Goal: Task Accomplishment & Management: Use online tool/utility

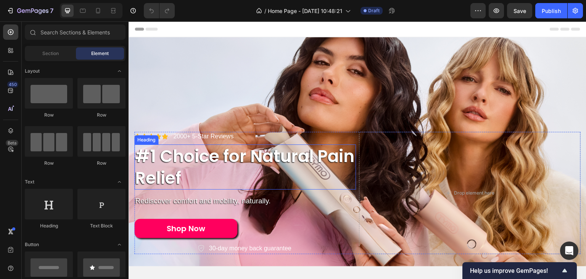
click at [165, 154] on h2 "#1 Choice for Natural Pain Relief" at bounding box center [245, 166] width 222 height 45
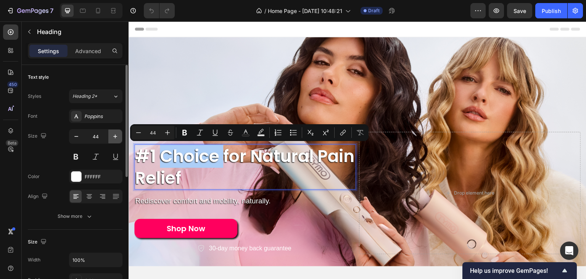
click at [118, 134] on icon "button" at bounding box center [115, 136] width 8 height 8
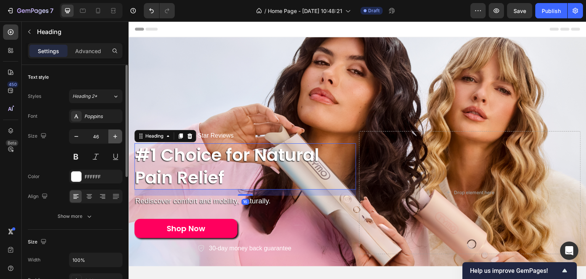
click at [118, 134] on icon "button" at bounding box center [115, 136] width 8 height 8
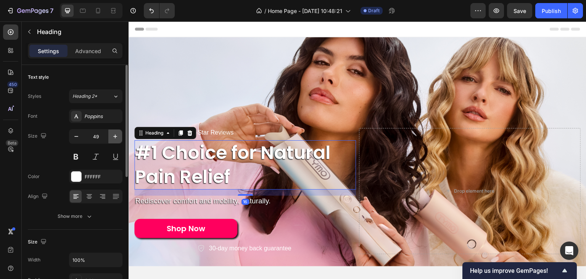
click at [118, 134] on icon "button" at bounding box center [115, 136] width 8 height 8
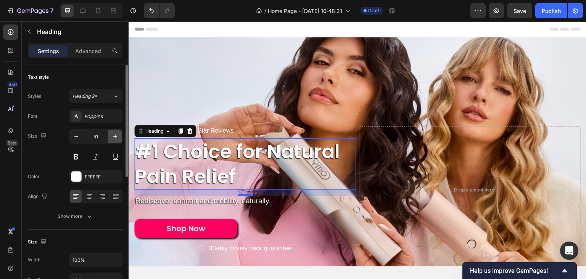
click at [118, 134] on icon "button" at bounding box center [115, 136] width 8 height 8
drag, startPoint x: 118, startPoint y: 134, endPoint x: 29, endPoint y: 112, distance: 92.2
click at [118, 134] on icon "button" at bounding box center [115, 136] width 8 height 8
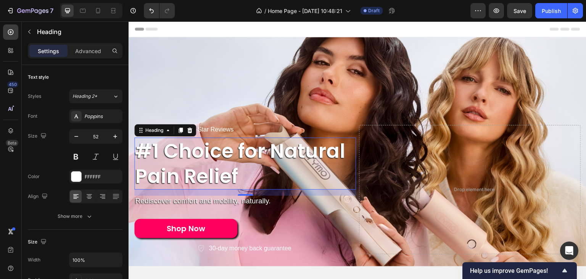
type input "53"
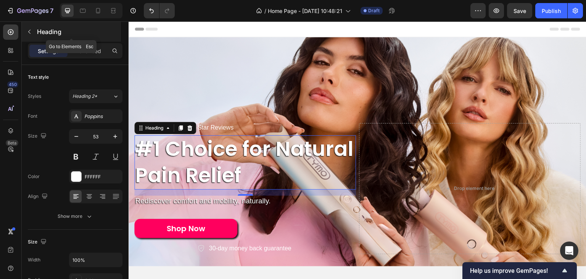
click at [46, 31] on p "Heading" at bounding box center [78, 31] width 82 height 9
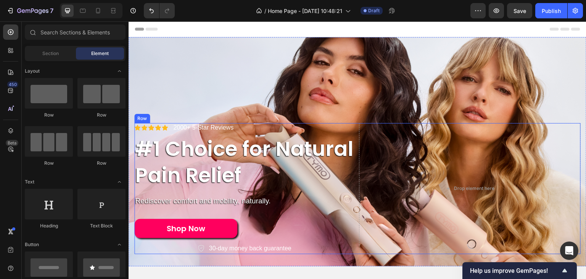
click at [350, 133] on div "Icon Icon Icon Icon Icon Icon List 2000+ 5-Star Reviews Text Block Row #1 Choic…" at bounding box center [245, 188] width 222 height 131
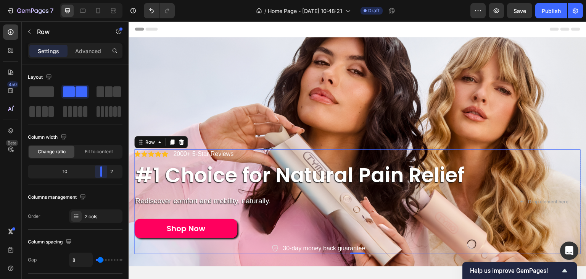
drag, startPoint x: 74, startPoint y: 171, endPoint x: 111, endPoint y: 173, distance: 37.1
click at [111, 0] on body "7 / Home Page - [DATE] 10:48:21 Draft Preview Save Publish 450 Beta Sections(18…" at bounding box center [293, 0] width 586 height 0
click at [109, 12] on div at bounding box center [113, 11] width 12 height 12
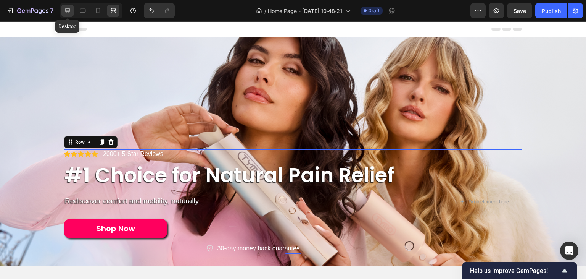
click at [65, 12] on icon at bounding box center [68, 11] width 8 height 8
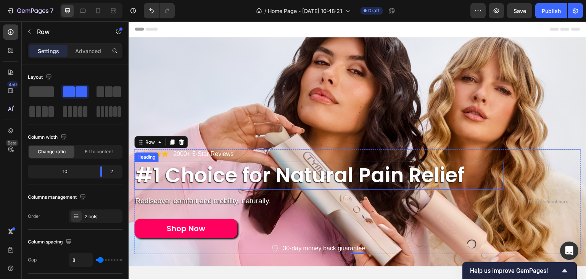
click at [241, 186] on p "#1 Choice for Natural Pain Relief" at bounding box center [319, 175] width 368 height 26
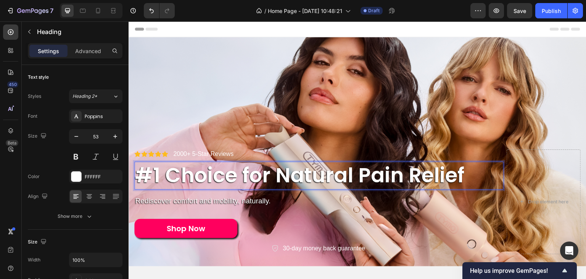
click at [355, 178] on p "#1 Choice for Natural Pain Relief" at bounding box center [319, 175] width 368 height 26
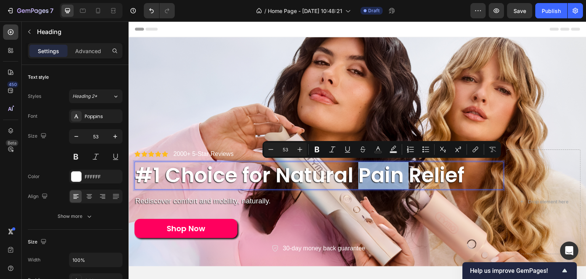
click at [355, 178] on p "#1 Choice for Natural Pain Relief" at bounding box center [319, 175] width 368 height 26
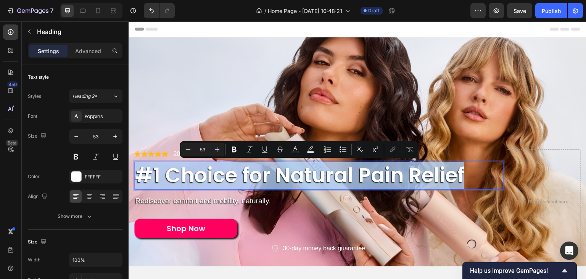
click at [355, 178] on p "#1 Choice for Natural Pain Relief" at bounding box center [319, 175] width 368 height 26
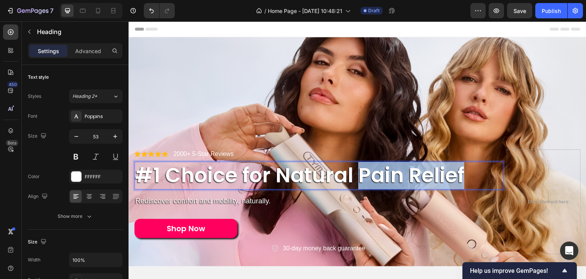
drag, startPoint x: 355, startPoint y: 178, endPoint x: 442, endPoint y: 175, distance: 87.1
click at [442, 175] on p "#1 Choice for Natural Pain Relief" at bounding box center [319, 175] width 368 height 26
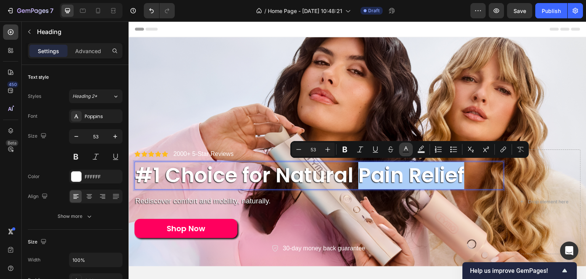
click at [405, 151] on rect "Editor contextual toolbar" at bounding box center [406, 152] width 7 height 2
type input "FFFFFF"
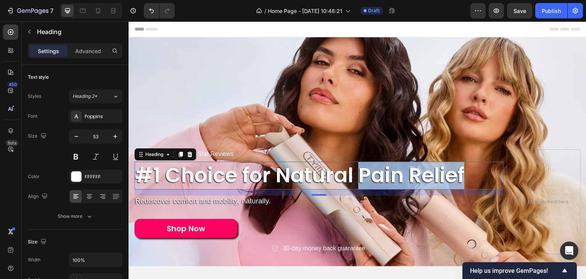
click at [389, 176] on p "#1 Choice for Natural Pain Relief" at bounding box center [319, 175] width 368 height 26
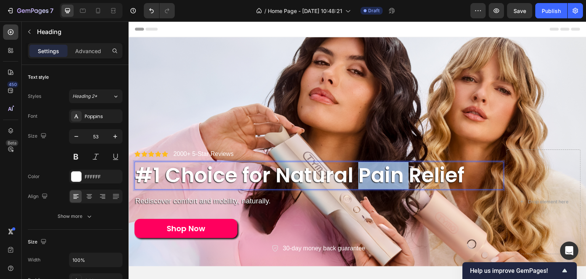
click at [389, 177] on p "#1 Choice for Natural Pain Relief" at bounding box center [319, 175] width 368 height 26
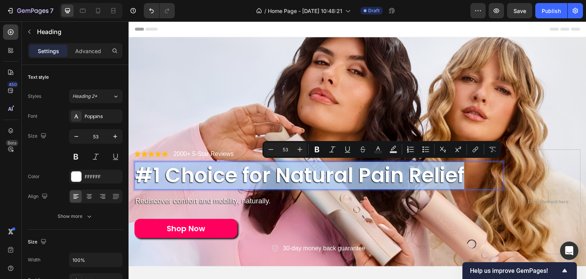
click at [389, 177] on p "#1 Choice for Natural Pain Relief" at bounding box center [319, 175] width 368 height 26
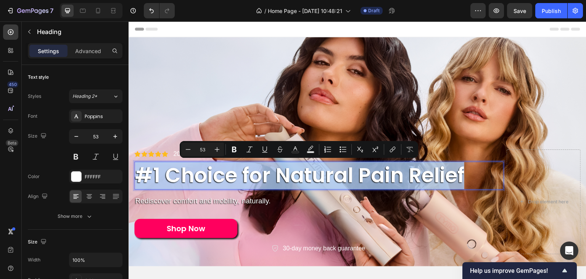
click at [388, 176] on p "#1 Choice for Natural Pain Relief" at bounding box center [319, 175] width 368 height 26
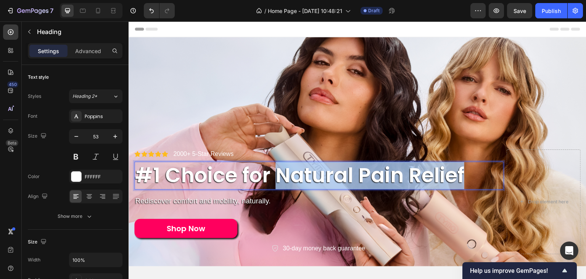
drag, startPoint x: 280, startPoint y: 173, endPoint x: 465, endPoint y: 174, distance: 185.2
click at [465, 174] on p "#1 Choice for Natural Pain Relief" at bounding box center [319, 175] width 368 height 26
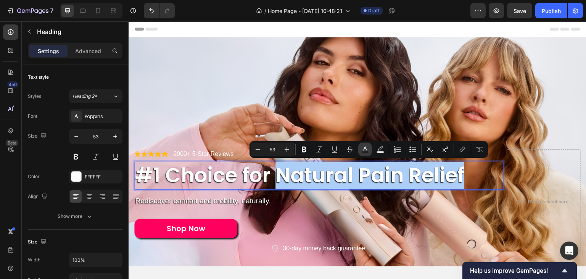
click at [369, 142] on button "Text Color" at bounding box center [366, 149] width 14 height 14
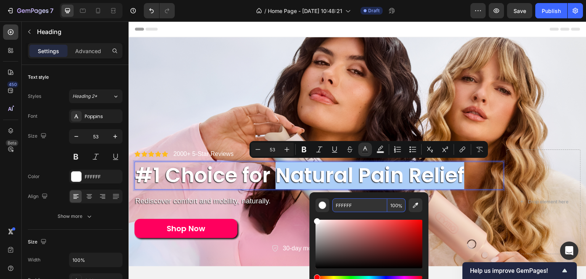
click at [352, 202] on input "FFFFFF" at bounding box center [360, 205] width 55 height 14
paste input "#ff005e"
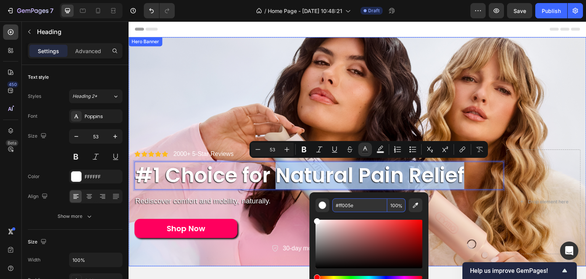
type input "FF005E"
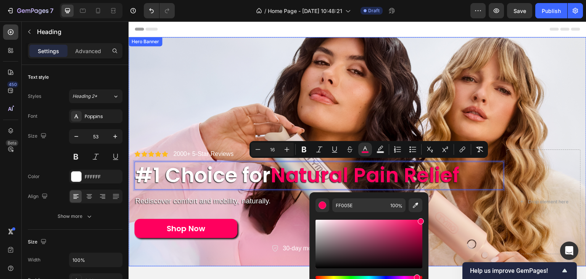
click at [301, 117] on div "Background Image" at bounding box center [358, 151] width 458 height 229
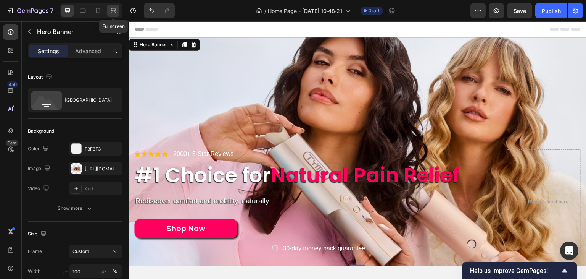
click at [113, 8] on icon at bounding box center [113, 9] width 5 height 2
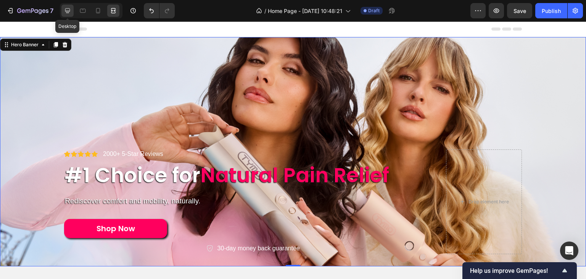
click at [69, 7] on icon at bounding box center [68, 11] width 8 height 8
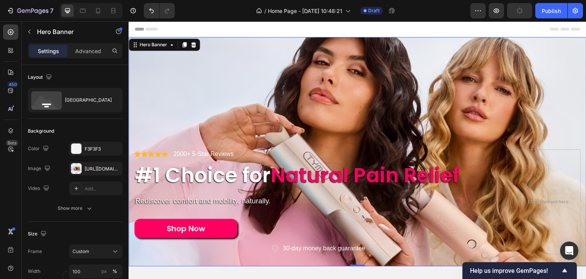
click at [364, 31] on div "Header" at bounding box center [358, 28] width 446 height 15
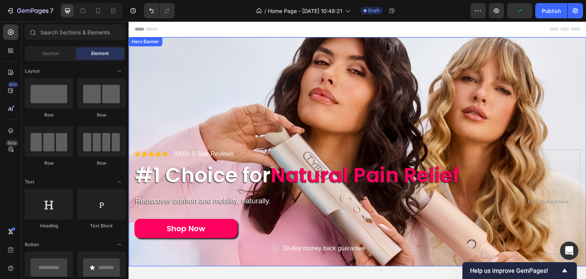
click at [362, 43] on div "Background Image" at bounding box center [358, 151] width 458 height 229
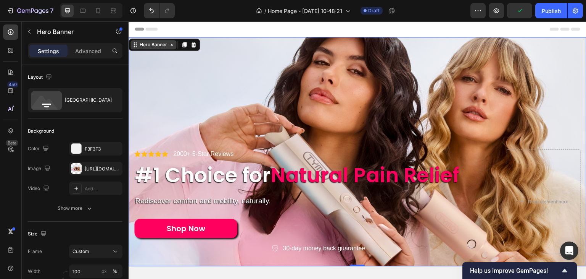
click at [162, 42] on div "Hero Banner" at bounding box center [153, 44] width 31 height 7
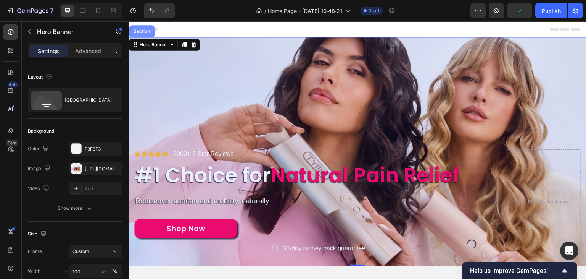
click at [145, 34] on div "Section" at bounding box center [142, 31] width 26 height 12
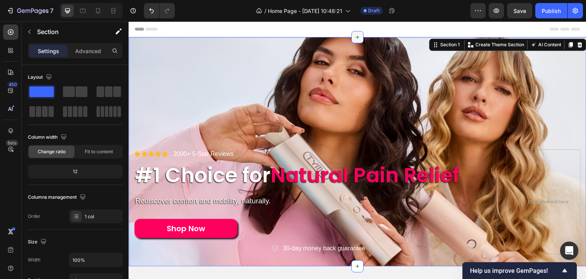
click at [355, 35] on icon at bounding box center [358, 37] width 6 height 6
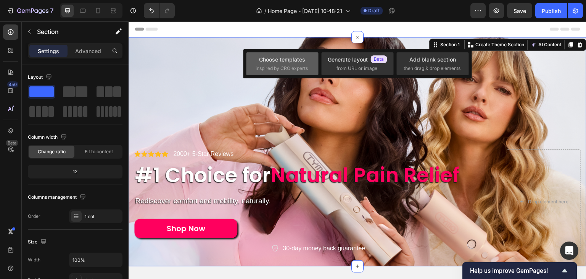
click at [308, 60] on div "Choose templates inspired by CRO experts" at bounding box center [282, 63] width 53 height 16
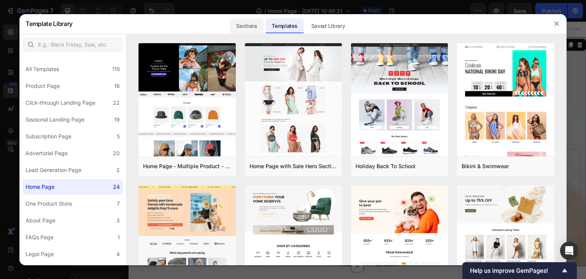
click at [243, 22] on div "Sections" at bounding box center [246, 25] width 33 height 15
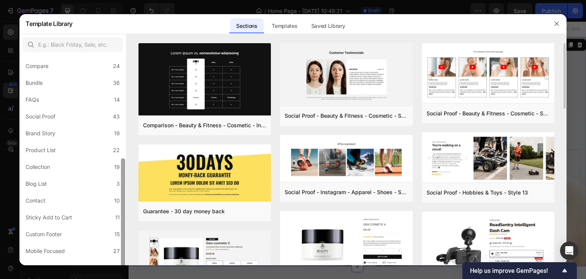
scroll to position [165, 0]
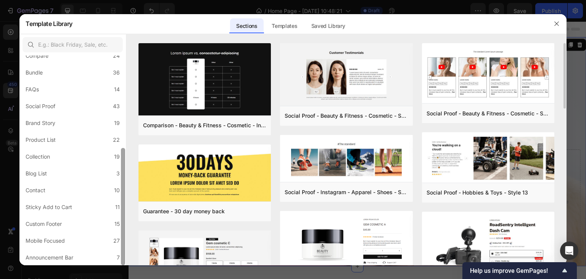
drag, startPoint x: 122, startPoint y: 161, endPoint x: 137, endPoint y: 250, distance: 89.8
click at [137, 250] on div "All Sections 446 Hero Section 76 Product Detail 34 Brands 11 Trusted Badges 7 G…" at bounding box center [292, 149] width 547 height 231
click at [92, 256] on label "Announcement Bar 7" at bounding box center [73, 257] width 100 height 15
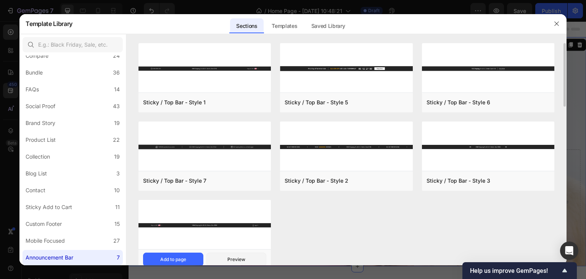
scroll to position [13, 0]
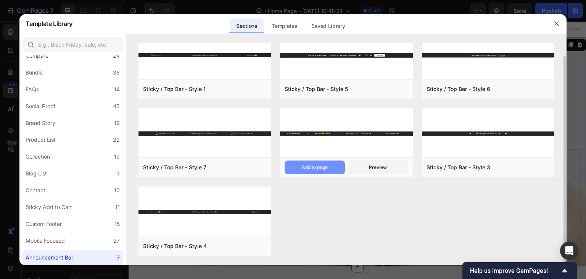
click at [327, 163] on button "Add to page" at bounding box center [315, 167] width 60 height 14
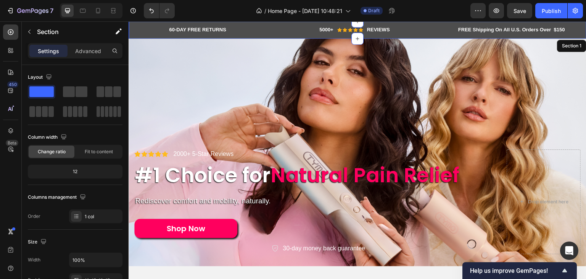
click at [145, 35] on div "60-DAY FREE RETURNS Heading Row 5000+ Heading Icon Icon Icon Icon Icon Icon Lis…" at bounding box center [358, 29] width 458 height 17
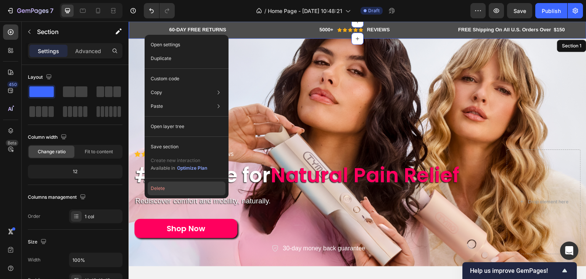
drag, startPoint x: 176, startPoint y: 183, endPoint x: 47, endPoint y: 162, distance: 130.7
click at [176, 183] on button "Delete" at bounding box center [187, 188] width 78 height 14
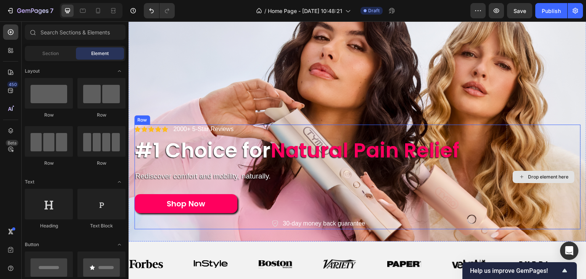
scroll to position [38, 0]
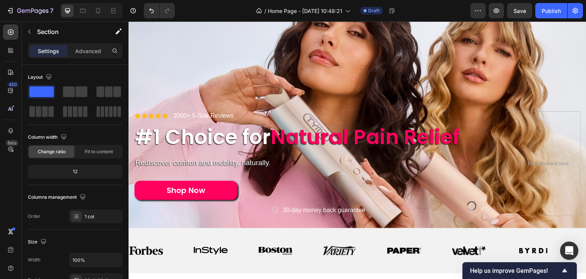
drag, startPoint x: 586, startPoint y: 37, endPoint x: 320, endPoint y: 240, distance: 335.4
click at [320, 239] on div "Image Image Image Image Image Image Image Image Image Image Image Image Image I…" at bounding box center [358, 250] width 458 height 45
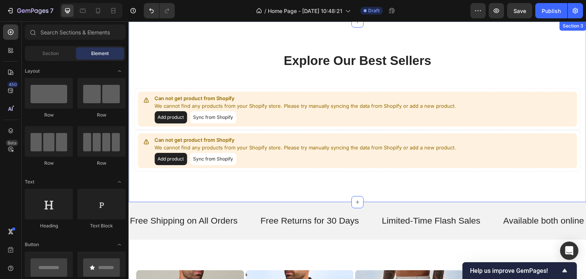
scroll to position [324, 0]
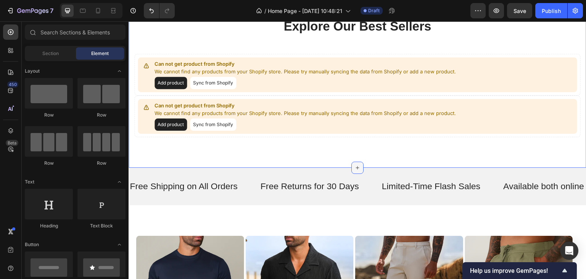
click at [356, 168] on icon at bounding box center [358, 168] width 6 height 6
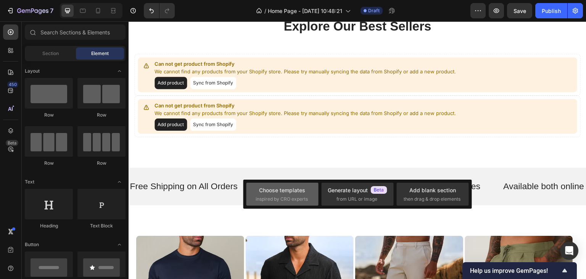
click at [302, 198] on span "inspired by CRO experts" at bounding box center [282, 198] width 52 height 7
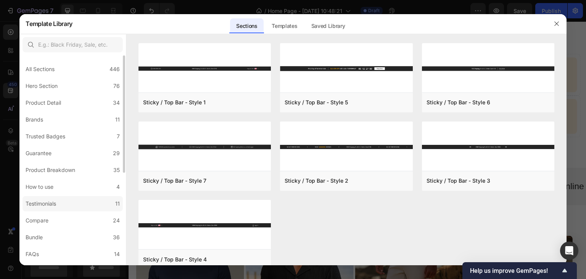
click at [39, 203] on div "Testimonials" at bounding box center [41, 203] width 31 height 9
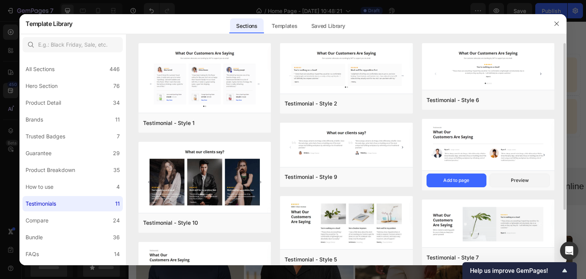
scroll to position [38, 0]
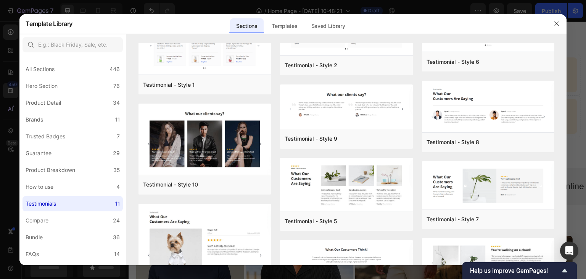
drag, startPoint x: 567, startPoint y: 105, endPoint x: 436, endPoint y: 87, distance: 131.8
click at [570, 113] on div at bounding box center [293, 139] width 586 height 279
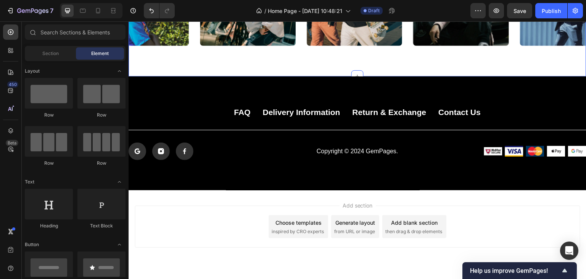
scroll to position [1841, 0]
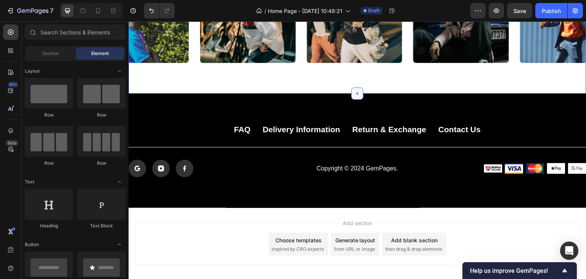
click at [355, 92] on icon at bounding box center [358, 93] width 6 height 6
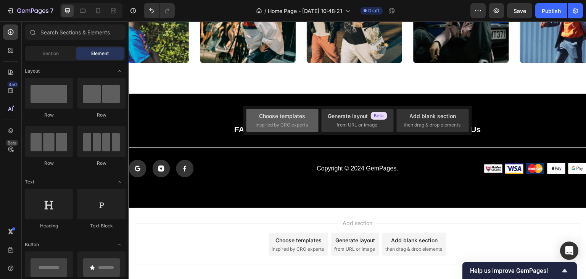
click at [279, 127] on span "inspired by CRO experts" at bounding box center [282, 124] width 52 height 7
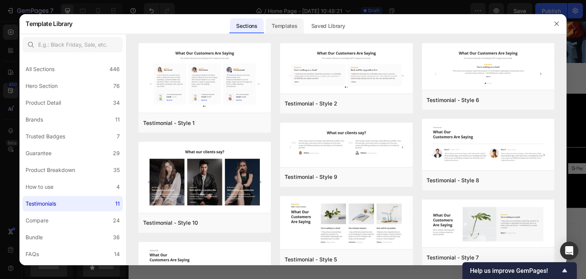
click at [278, 31] on div "Templates" at bounding box center [285, 25] width 38 height 15
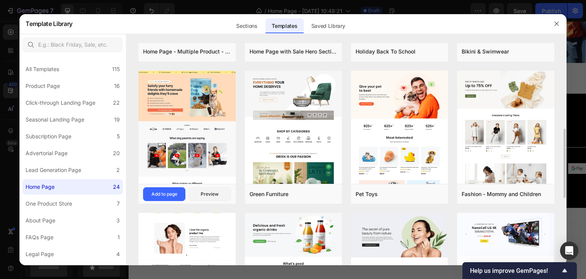
scroll to position [153, 0]
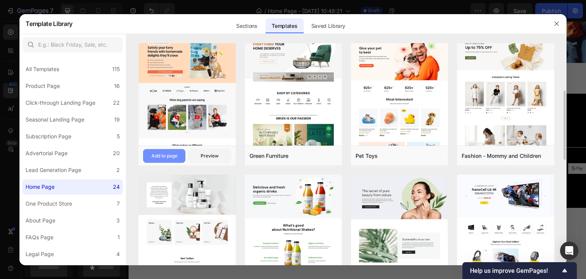
click at [160, 159] on button "Add to page" at bounding box center [164, 156] width 42 height 14
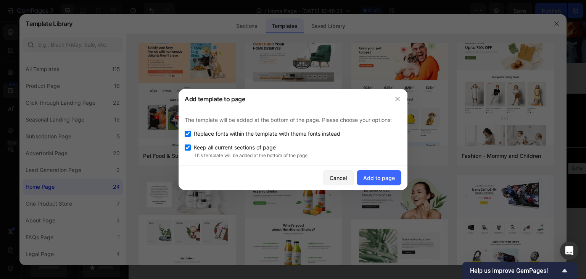
click at [228, 135] on span "Replace fonts within the template with theme fonts instead" at bounding box center [267, 133] width 147 height 9
checkbox input "false"
click at [381, 181] on button "Add to page" at bounding box center [379, 177] width 45 height 15
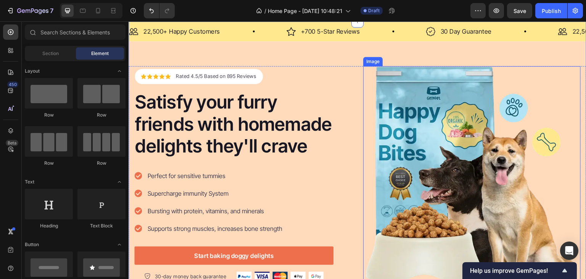
scroll to position [1875, 0]
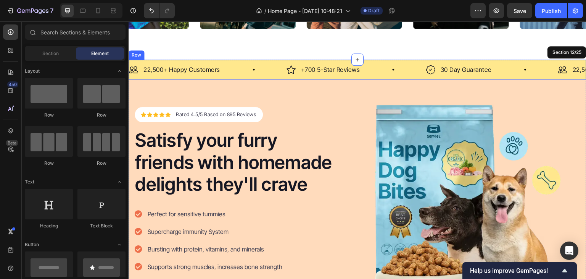
click at [412, 63] on div "Image 22,500+ Happy Customers Text Block Row Image +700 5-Star Reviews Text Blo…" at bounding box center [358, 70] width 458 height 20
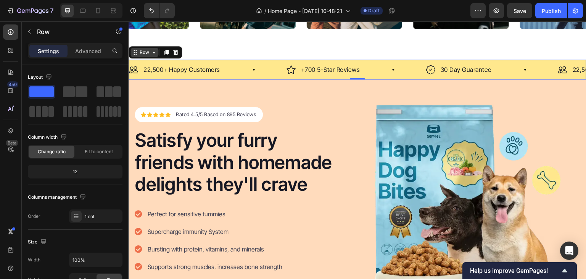
click at [141, 49] on div "Row" at bounding box center [144, 52] width 13 height 7
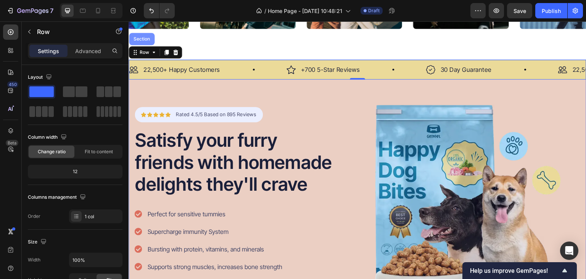
click at [145, 40] on div "Section" at bounding box center [141, 39] width 19 height 5
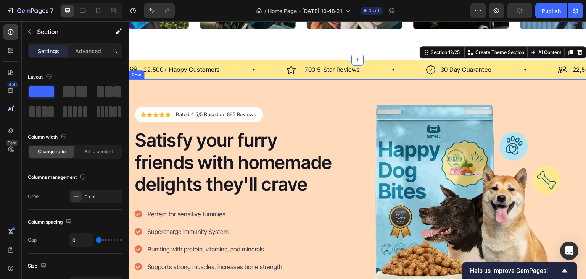
click at [362, 89] on div "Icon Icon Icon Icon Icon Icon List Hoz Rated 4.5/5 Based on 895 Reviews Text bl…" at bounding box center [358, 212] width 458 height 267
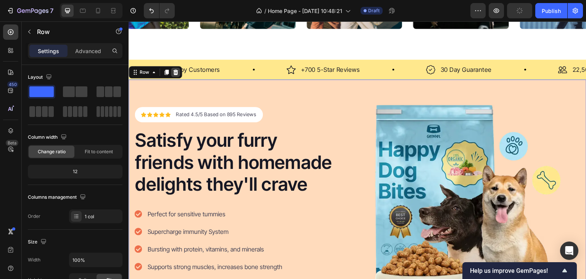
click at [173, 71] on icon at bounding box center [176, 72] width 6 height 6
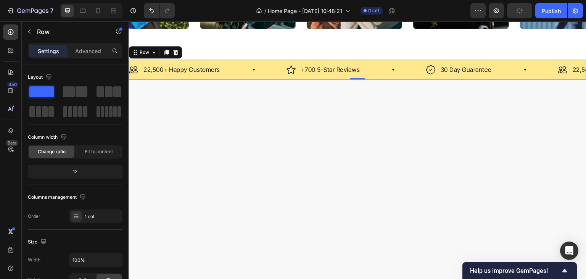
click at [398, 62] on div "Image 22,500+ Happy Customers Text Block Row Image +700 5-Star Reviews Text Blo…" at bounding box center [358, 70] width 458 height 20
click at [404, 110] on div at bounding box center [358, 96] width 458 height 35
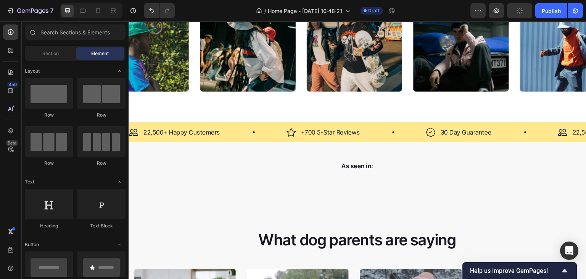
scroll to position [1823, 0]
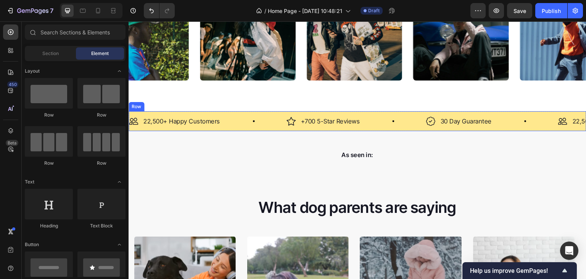
click at [350, 112] on div "Image 22,500+ Happy Customers Text Block Row Image +700 5-Star Reviews Text Blo…" at bounding box center [358, 121] width 458 height 20
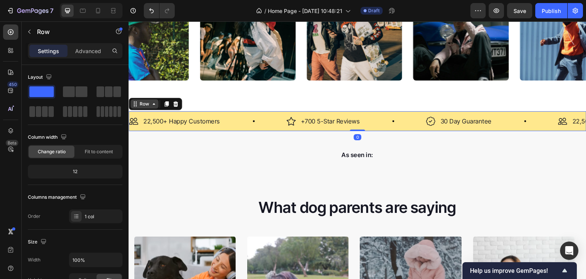
click at [156, 103] on icon at bounding box center [154, 104] width 6 height 6
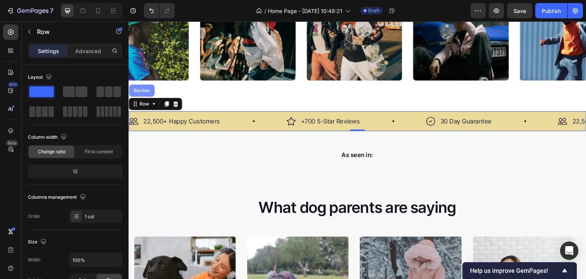
click at [145, 90] on div "Section" at bounding box center [141, 90] width 19 height 5
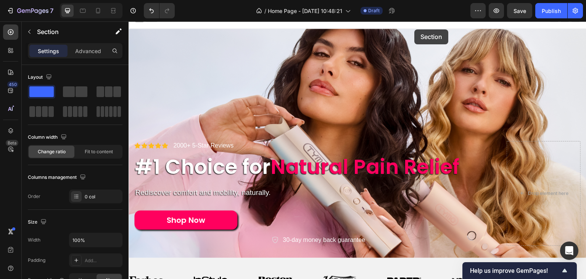
scroll to position [0, 0]
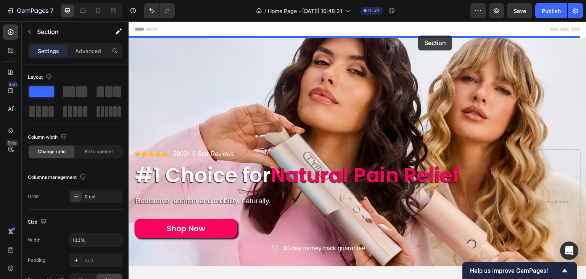
drag, startPoint x: 428, startPoint y: 104, endPoint x: 419, endPoint y: 36, distance: 69.3
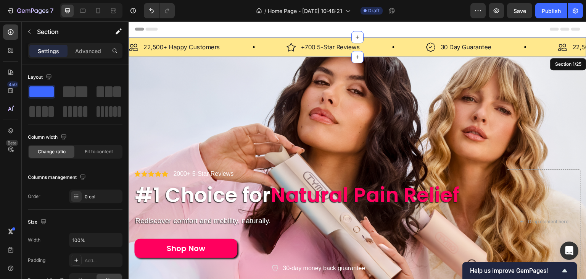
drag, startPoint x: 84, startPoint y: 47, endPoint x: 95, endPoint y: 62, distance: 18.8
click at [85, 48] on p "Advanced" at bounding box center [88, 51] width 26 height 8
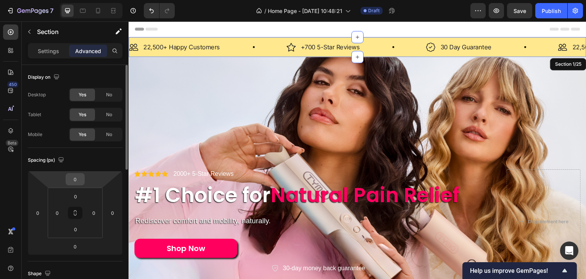
click at [76, 175] on input "0" at bounding box center [75, 178] width 15 height 11
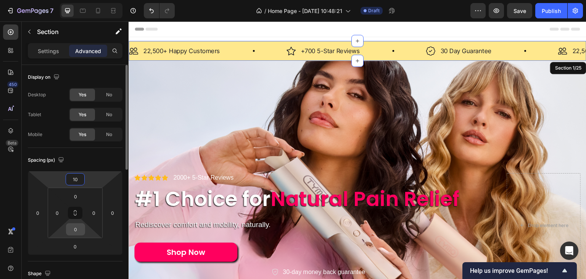
type input "10"
click at [74, 225] on input "0" at bounding box center [75, 228] width 15 height 11
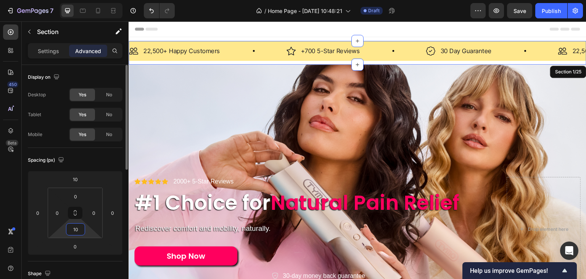
click at [77, 231] on input "10" at bounding box center [75, 228] width 15 height 11
type input "0"
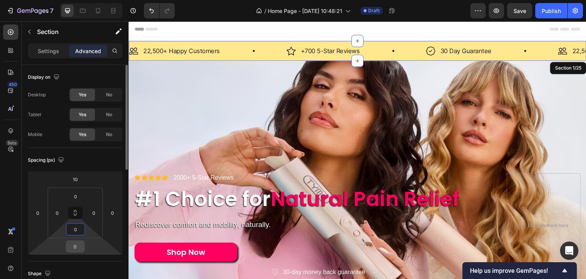
click at [73, 252] on div "0" at bounding box center [75, 246] width 19 height 12
click at [73, 250] on input "0" at bounding box center [75, 246] width 15 height 11
click at [72, 250] on input "0" at bounding box center [75, 246] width 15 height 11
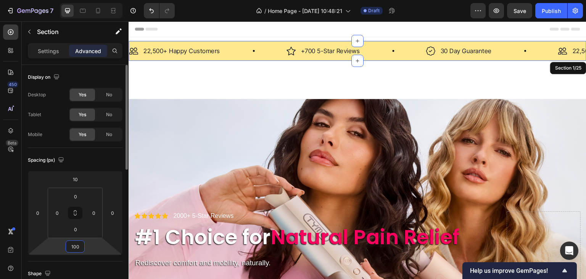
click at [72, 250] on input "100" at bounding box center [75, 246] width 15 height 11
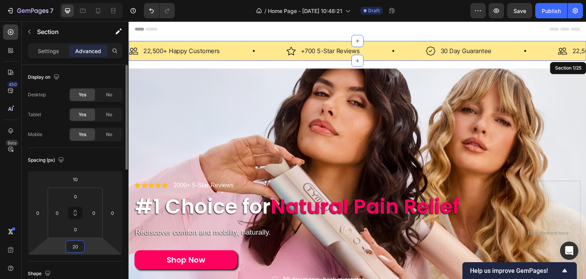
click at [72, 250] on input "20" at bounding box center [75, 246] width 15 height 11
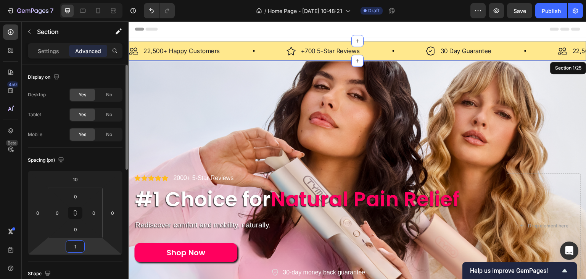
type input "10"
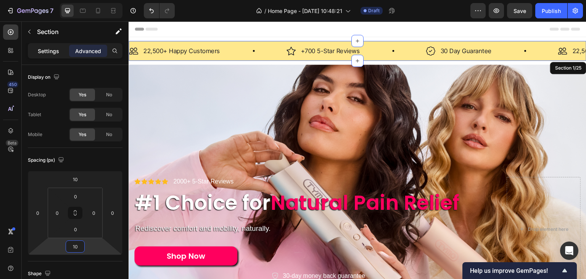
click at [45, 45] on div "Settings" at bounding box center [48, 51] width 38 height 12
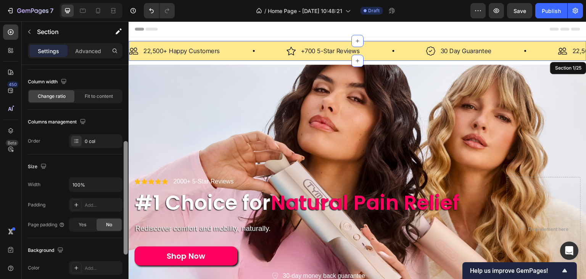
scroll to position [112, 0]
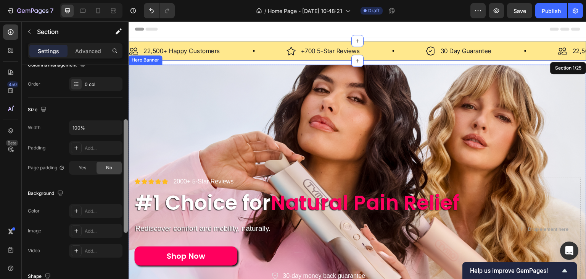
drag, startPoint x: 255, startPoint y: 207, endPoint x: 153, endPoint y: 117, distance: 136.6
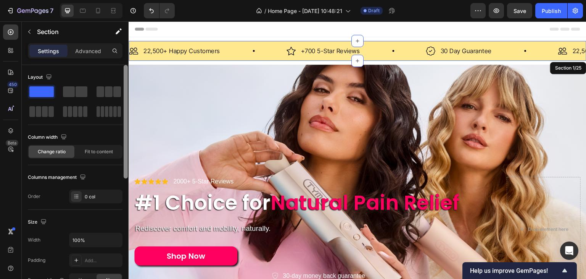
scroll to position [0, 0]
drag, startPoint x: 128, startPoint y: 128, endPoint x: 128, endPoint y: 118, distance: 9.9
click at [128, 118] on div at bounding box center [126, 183] width 6 height 236
drag, startPoint x: 254, startPoint y: 126, endPoint x: 130, endPoint y: 82, distance: 132.0
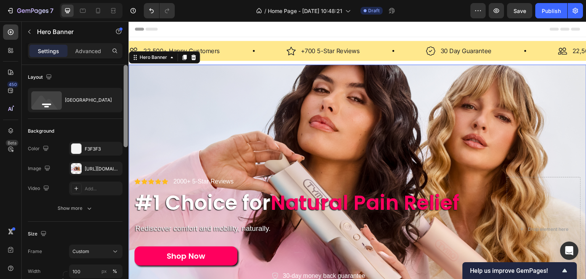
drag, startPoint x: 123, startPoint y: 86, endPoint x: 126, endPoint y: 75, distance: 11.2
click at [126, 75] on div at bounding box center [126, 183] width 6 height 236
click at [126, 75] on div at bounding box center [126, 106] width 4 height 82
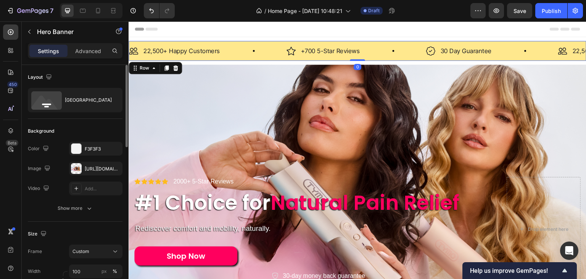
click at [217, 42] on div "Image 22,500+ Happy Customers Text Block Row Image +700 5-Star Reviews Text Blo…" at bounding box center [358, 51] width 458 height 20
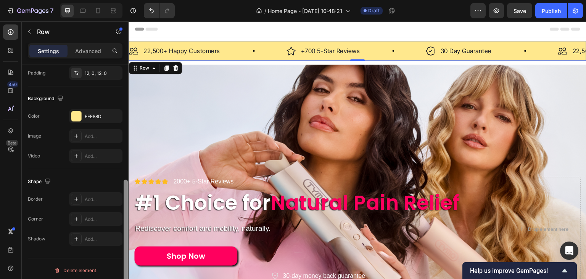
scroll to position [229, 0]
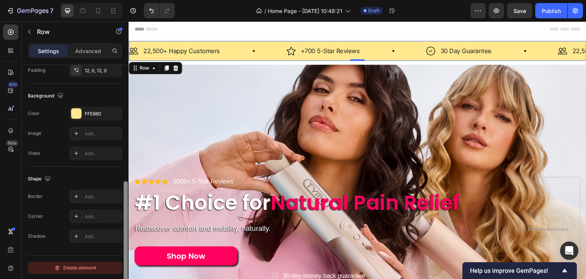
drag, startPoint x: 126, startPoint y: 151, endPoint x: 120, endPoint y: 264, distance: 113.2
click at [118, 268] on div "Layout Column width Change ratio Fit to content 12 Columns management Order 1 c…" at bounding box center [75, 183] width 107 height 236
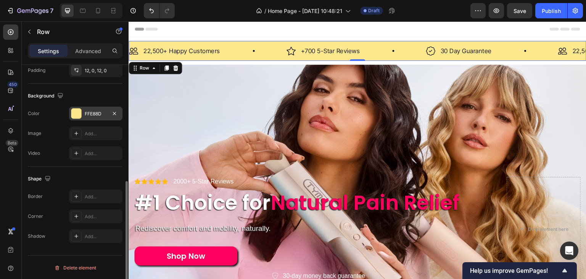
click at [72, 108] on div at bounding box center [76, 113] width 10 height 10
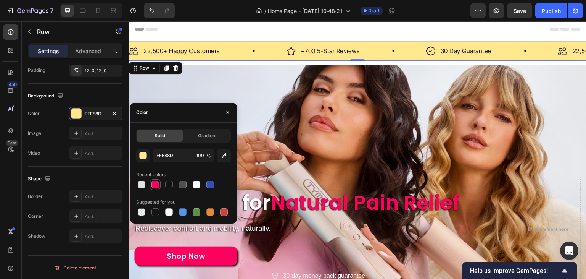
click at [157, 188] on div at bounding box center [155, 184] width 9 height 9
type input "FF005E"
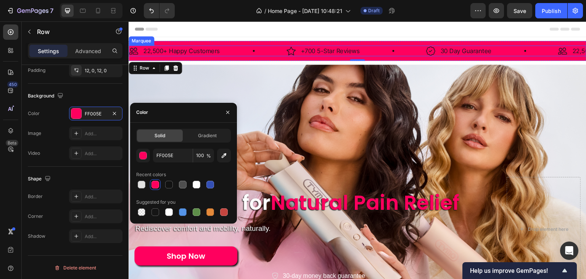
click at [236, 51] on div "Image 22,500+ Happy Customers Text Block Row" at bounding box center [208, 50] width 158 height 11
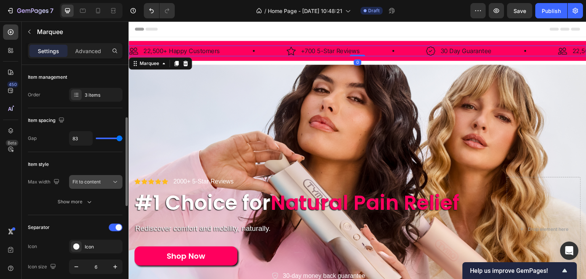
scroll to position [38, 0]
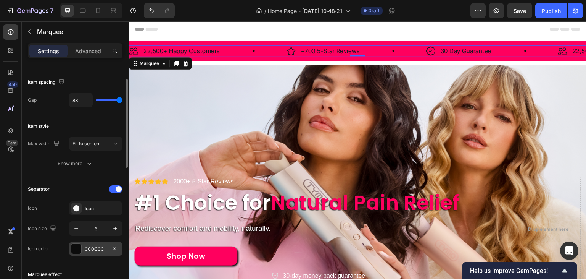
click at [78, 248] on div at bounding box center [76, 249] width 10 height 10
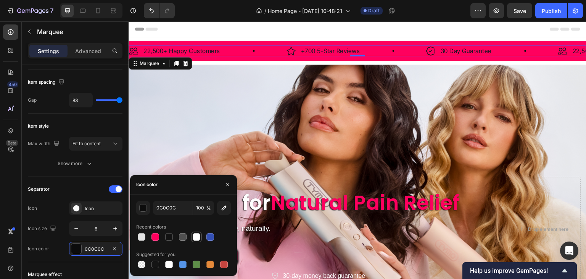
click at [197, 236] on div at bounding box center [197, 237] width 8 height 8
type input "FFFFFF"
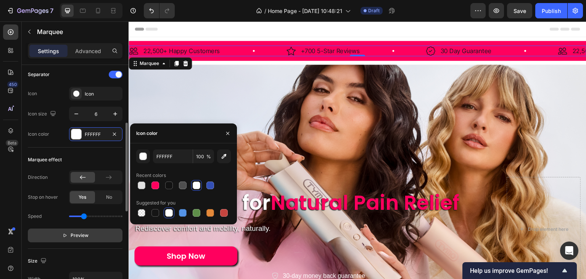
scroll to position [191, 0]
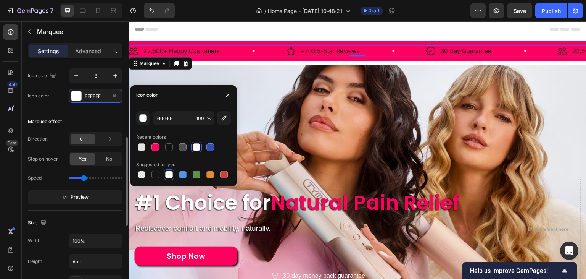
click at [65, 216] on div "Size" at bounding box center [75, 222] width 95 height 12
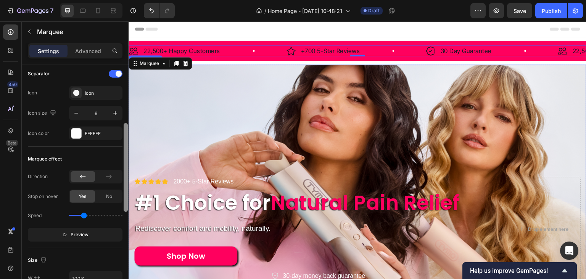
drag, startPoint x: 256, startPoint y: 174, endPoint x: 136, endPoint y: 69, distance: 159.3
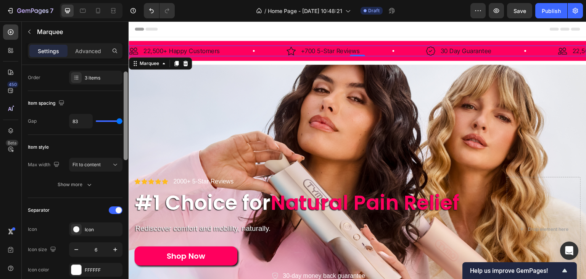
scroll to position [0, 0]
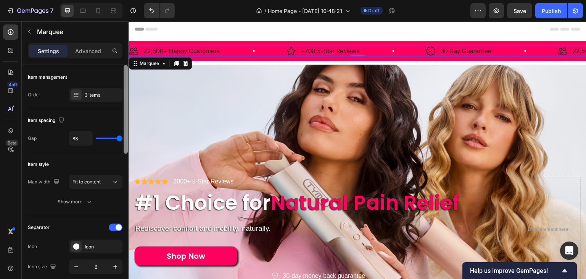
click at [115, 71] on div "Item management" at bounding box center [75, 77] width 95 height 12
click at [82, 201] on div "Show more" at bounding box center [76, 202] width 36 height 8
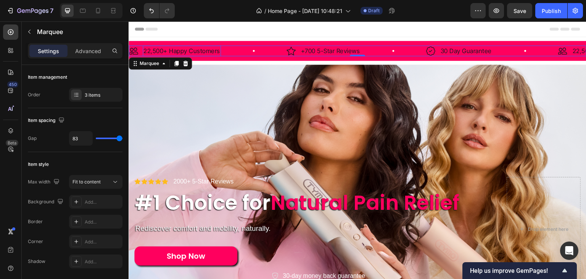
click at [209, 50] on p "22,500+ Happy Customers" at bounding box center [182, 50] width 77 height 9
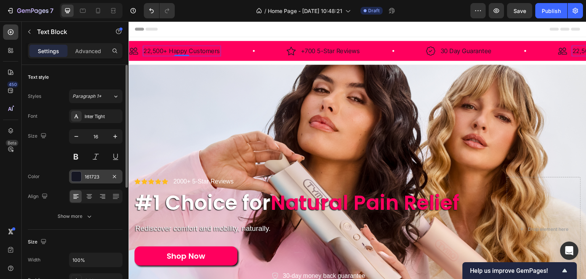
click at [78, 179] on div at bounding box center [76, 176] width 10 height 10
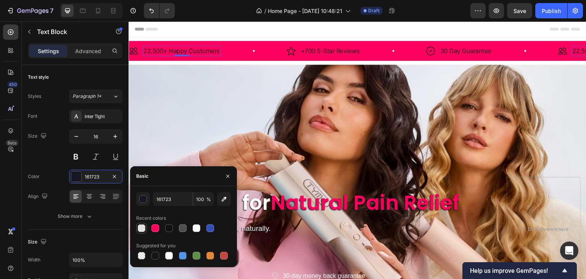
click at [141, 229] on div at bounding box center [142, 228] width 8 height 8
type input "E2E2E2"
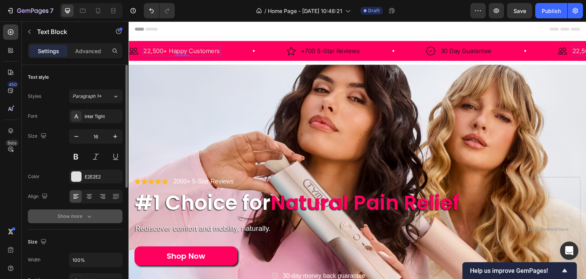
click at [82, 219] on div "Show more" at bounding box center [76, 216] width 36 height 8
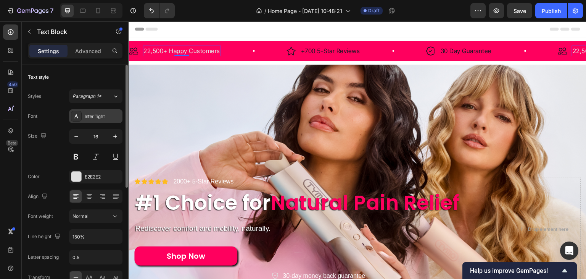
click at [101, 118] on div "Inter Tight" at bounding box center [103, 116] width 36 height 7
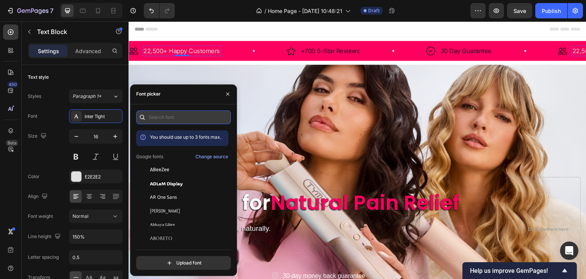
click at [159, 119] on input "text" at bounding box center [183, 117] width 95 height 14
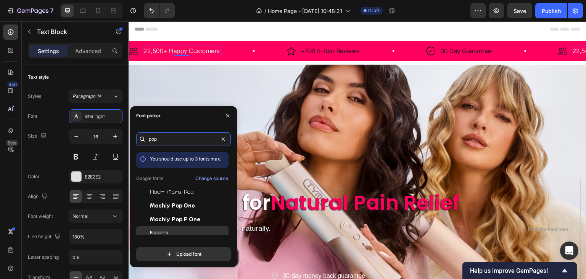
type input "pop"
click at [171, 233] on div "Poppins" at bounding box center [188, 232] width 77 height 7
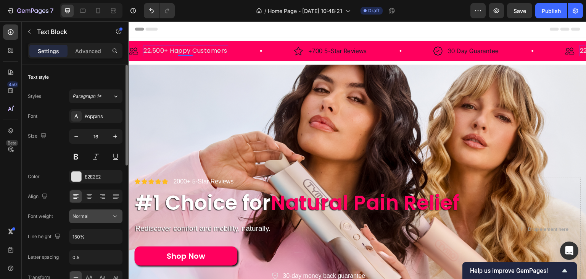
click at [94, 217] on div "Normal" at bounding box center [92, 216] width 39 height 7
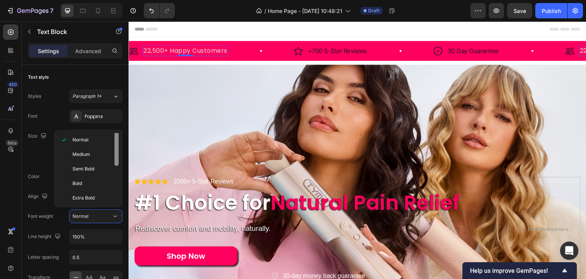
scroll to position [58, 0]
drag, startPoint x: 118, startPoint y: 143, endPoint x: 109, endPoint y: 199, distance: 57.1
click at [109, 199] on div "Thin Extra Light Light Normal Medium Semi Bold Bold Extra Bold Black" at bounding box center [88, 168] width 63 height 71
click at [103, 199] on p "Black" at bounding box center [93, 198] width 40 height 7
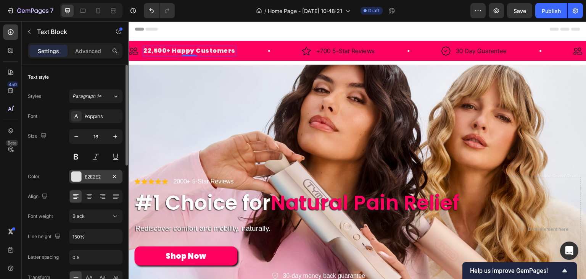
click at [79, 175] on div at bounding box center [76, 176] width 10 height 10
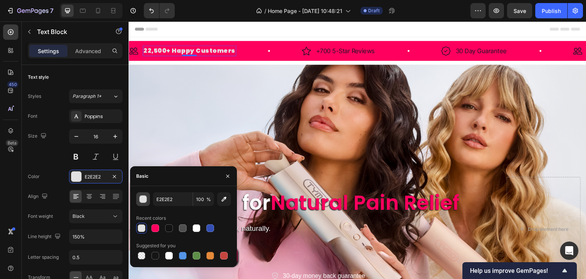
click at [143, 196] on div "button" at bounding box center [144, 199] width 8 height 8
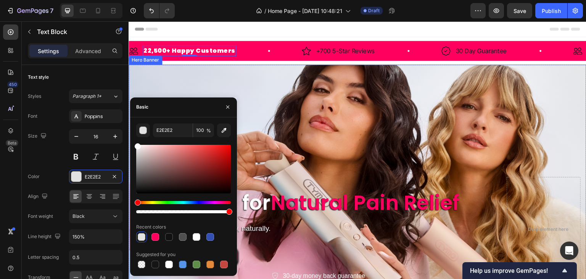
drag, startPoint x: 277, startPoint y: 196, endPoint x: 129, endPoint y: 137, distance: 159.7
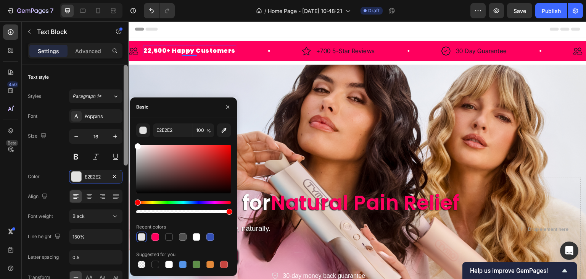
type input "FFFFFF"
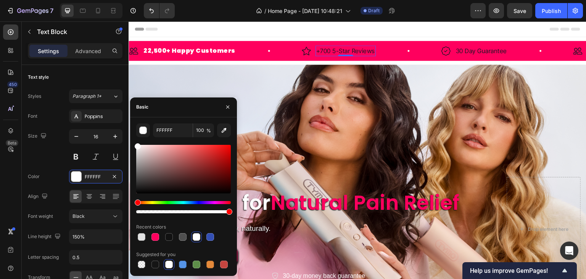
click at [328, 51] on p "+700 5-Star Reviews" at bounding box center [346, 50] width 59 height 9
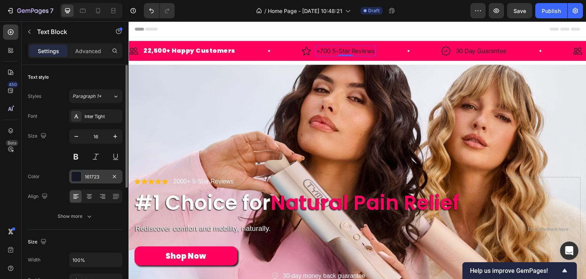
click at [73, 173] on div at bounding box center [76, 176] width 10 height 10
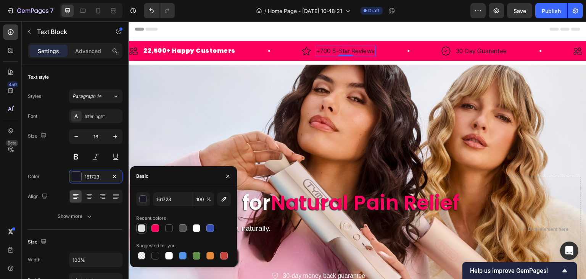
click at [141, 227] on div at bounding box center [142, 228] width 8 height 8
click at [163, 200] on input "E2E2E2" at bounding box center [173, 199] width 40 height 14
type input "fffffffffffffffffffffffffffffff"
click at [90, 206] on div "Font Inter Tight Size 16 Color E2E2E2 Align Show more" at bounding box center [75, 166] width 95 height 114
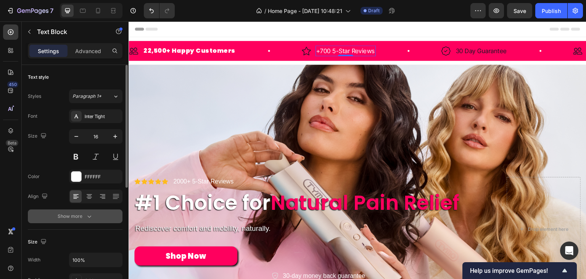
scroll to position [0, 0]
click at [90, 212] on icon "button" at bounding box center [90, 216] width 8 height 8
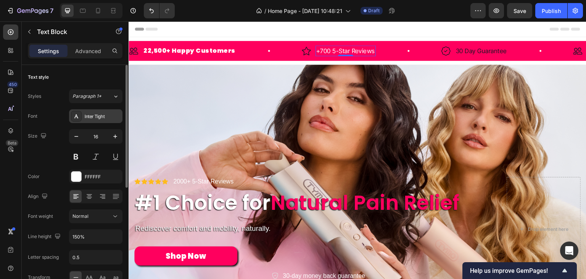
click at [107, 118] on div "Inter Tight" at bounding box center [103, 116] width 36 height 7
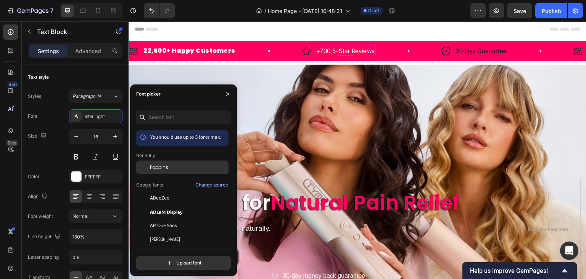
click at [160, 169] on span "Poppins" at bounding box center [159, 167] width 18 height 7
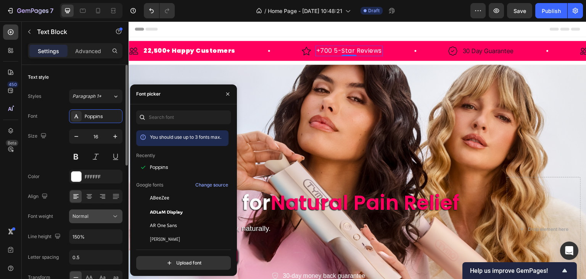
click at [102, 218] on div "Normal" at bounding box center [92, 216] width 39 height 7
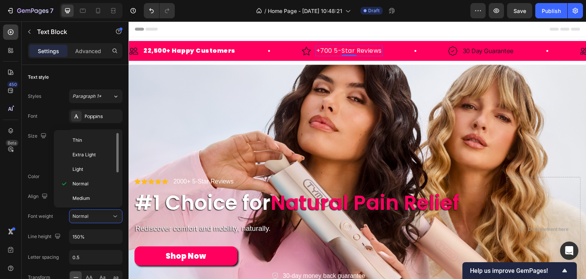
scroll to position [38, 0]
click at [93, 203] on span "Extra Bold" at bounding box center [84, 203] width 22 height 7
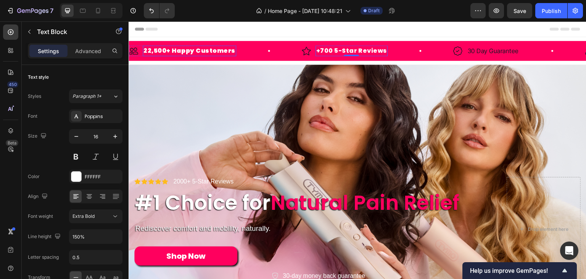
click at [186, 48] on p "22,500+ Happy Customers" at bounding box center [190, 50] width 92 height 9
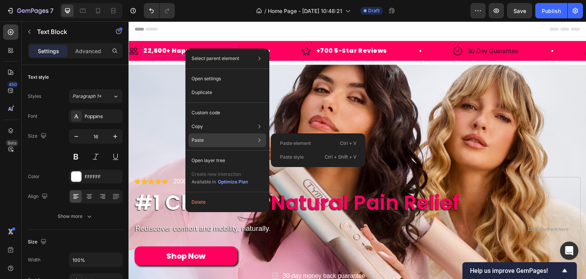
click at [285, 145] on p "Paste element" at bounding box center [295, 143] width 31 height 7
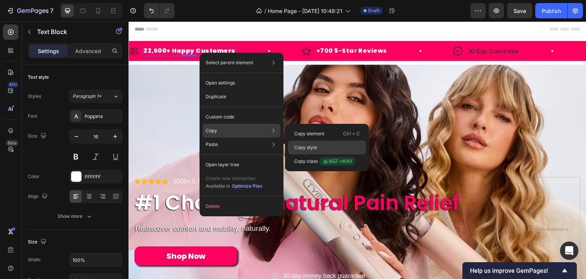
drag, startPoint x: 313, startPoint y: 145, endPoint x: 182, endPoint y: 94, distance: 140.5
click at [313, 145] on p "Copy style" at bounding box center [305, 147] width 23 height 7
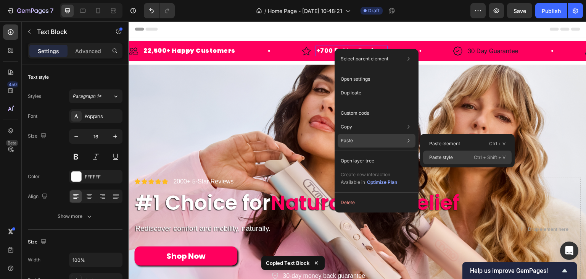
click at [451, 153] on div "Paste style Ctrl + Shift + V" at bounding box center [467, 157] width 89 height 14
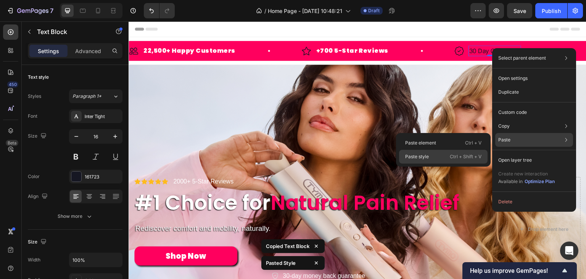
drag, startPoint x: 465, startPoint y: 157, endPoint x: 338, endPoint y: 132, distance: 129.1
click at [465, 157] on p "Ctrl + Shift + V" at bounding box center [466, 157] width 32 height 8
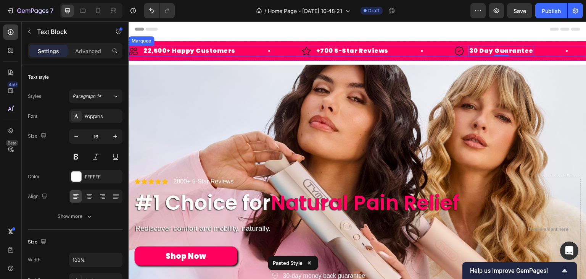
click at [574, 50] on div "Image 30 Day Guarantee Text Block 0 Row" at bounding box center [527, 50] width 145 height 11
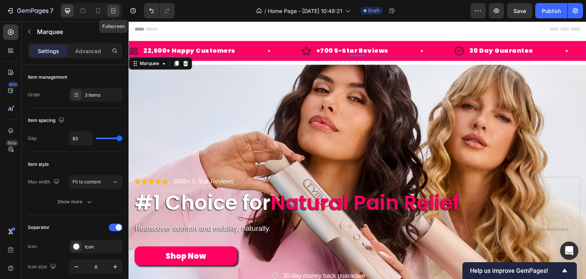
click at [115, 14] on icon at bounding box center [114, 11] width 8 height 8
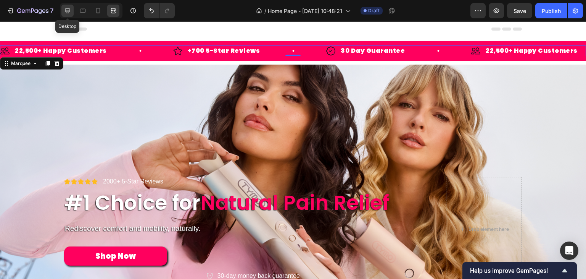
click at [65, 12] on icon at bounding box center [68, 11] width 8 height 8
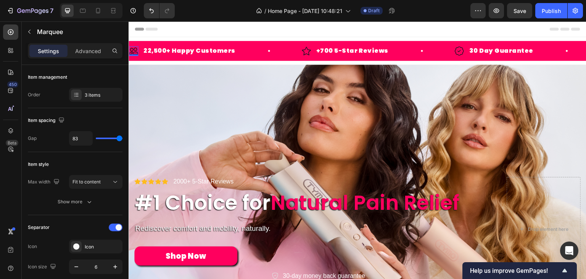
click at [133, 49] on img at bounding box center [133, 51] width 9 height 10
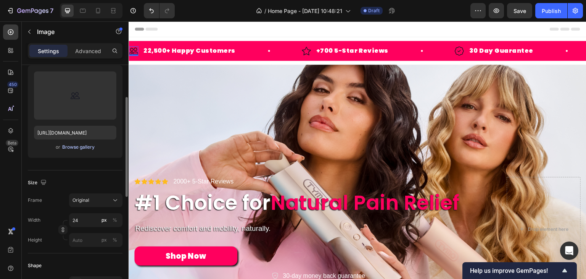
scroll to position [38, 0]
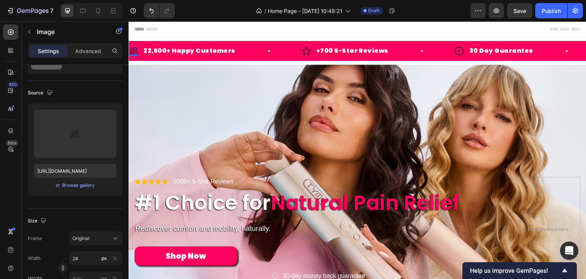
click at [133, 50] on img at bounding box center [133, 51] width 9 height 10
click at [131, 50] on img at bounding box center [133, 51] width 9 height 10
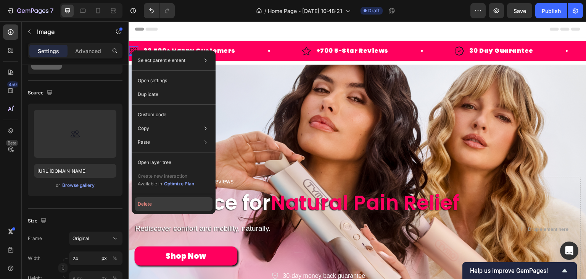
click at [149, 202] on button "Delete" at bounding box center [174, 204] width 78 height 14
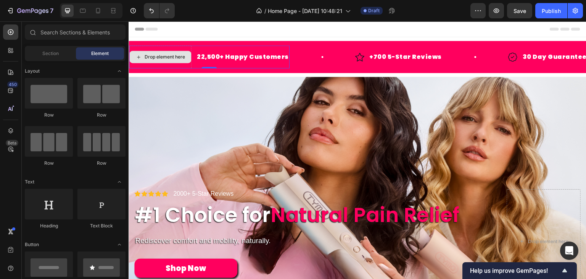
click at [162, 48] on div "Drop element here" at bounding box center [160, 56] width 63 height 23
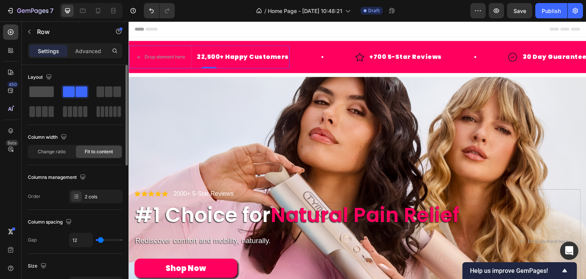
click at [47, 95] on span at bounding box center [41, 91] width 24 height 11
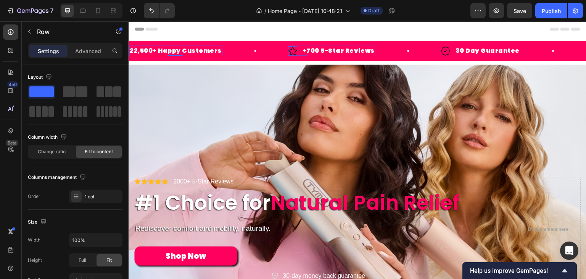
click at [291, 53] on img at bounding box center [292, 51] width 9 height 10
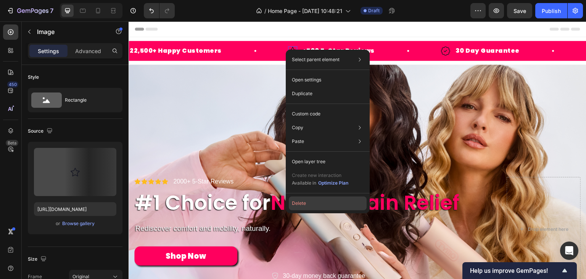
drag, startPoint x: 174, startPoint y: 183, endPoint x: 303, endPoint y: 205, distance: 130.4
click at [303, 205] on button "Delete" at bounding box center [328, 203] width 78 height 14
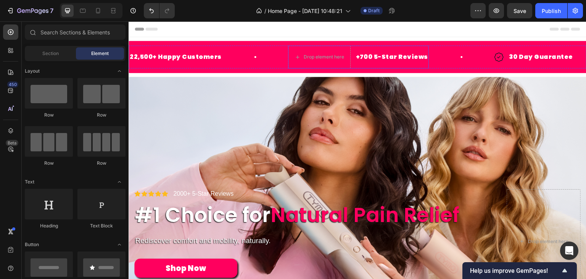
click at [355, 51] on div "+700 5-Star Reviews Text Block" at bounding box center [392, 56] width 74 height 23
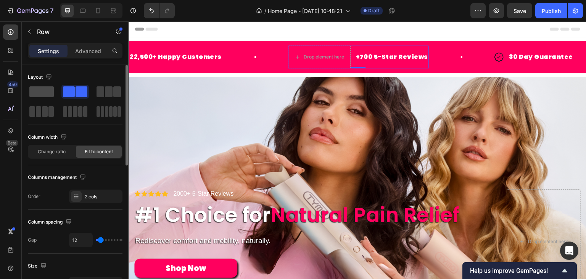
drag, startPoint x: 37, startPoint y: 94, endPoint x: 41, endPoint y: 93, distance: 4.4
click at [37, 94] on span at bounding box center [41, 91] width 24 height 11
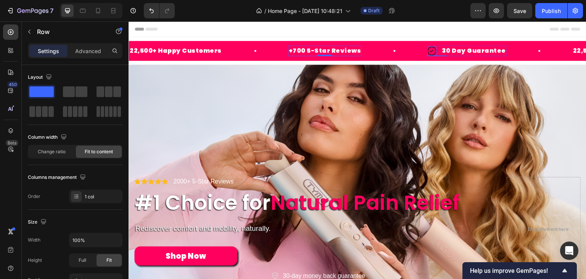
click at [428, 50] on img at bounding box center [432, 51] width 9 height 10
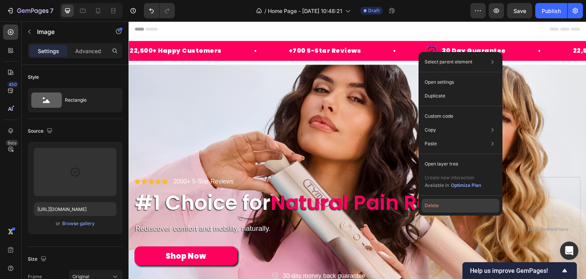
drag, startPoint x: 438, startPoint y: 200, endPoint x: 303, endPoint y: 140, distance: 148.2
click at [438, 200] on button "Delete" at bounding box center [461, 206] width 78 height 14
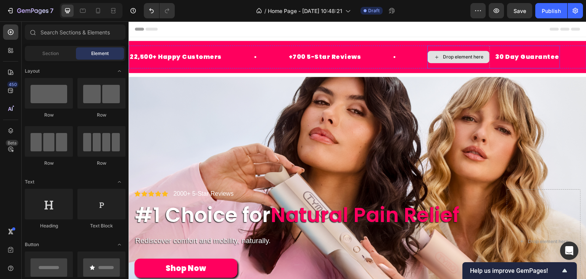
click at [428, 56] on div "Drop element here" at bounding box center [459, 57] width 62 height 12
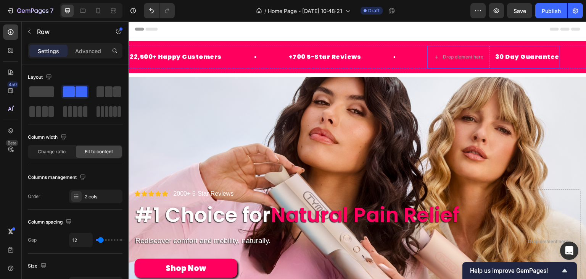
click at [545, 48] on div "30 Day Guarantee Text Block" at bounding box center [528, 56] width 66 height 23
click at [41, 93] on span at bounding box center [41, 91] width 24 height 11
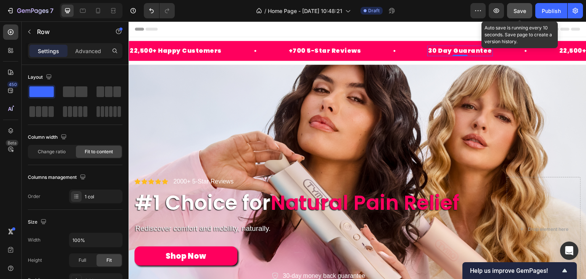
click at [525, 9] on span "Save" at bounding box center [520, 11] width 13 height 6
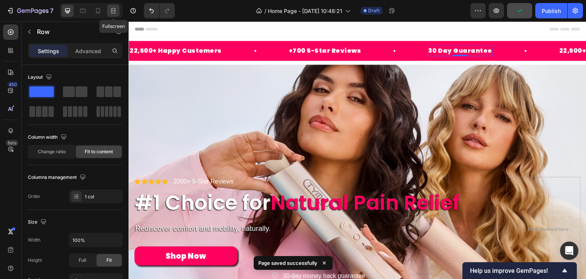
click at [116, 12] on icon at bounding box center [114, 11] width 8 height 8
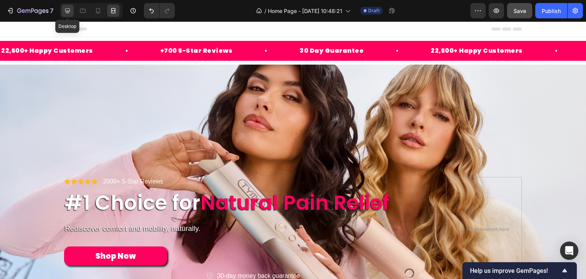
click at [65, 13] on icon at bounding box center [68, 11] width 8 height 8
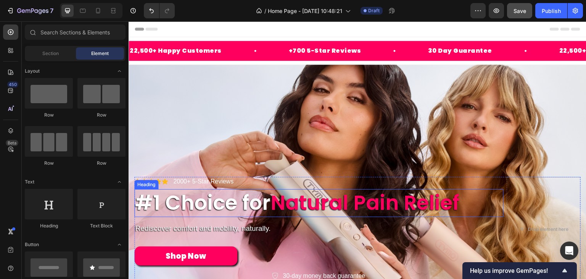
click at [296, 197] on span "Natural Pain Relief" at bounding box center [365, 202] width 189 height 29
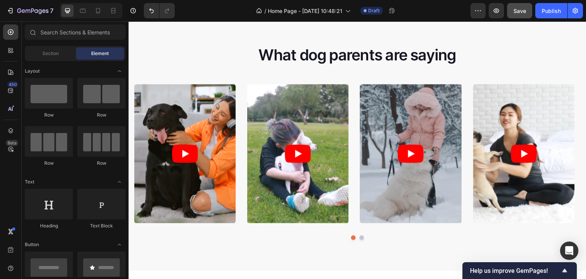
scroll to position [1938, 0]
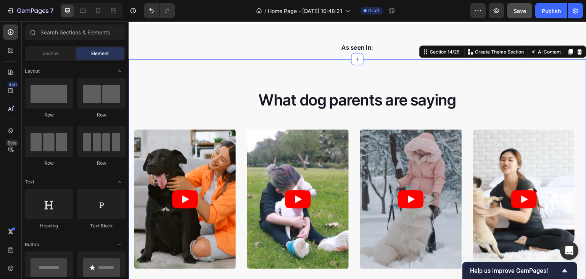
click at [295, 103] on div "What dog parents are saying Heading Video Video Video Video Video Carousel Row …" at bounding box center [358, 187] width 458 height 257
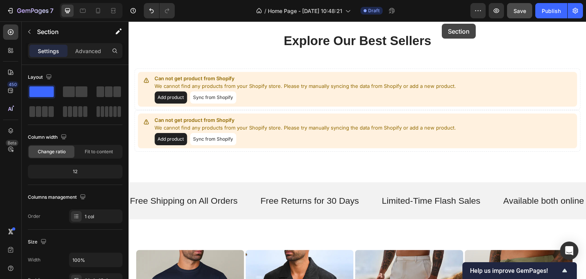
scroll to position [318, 0]
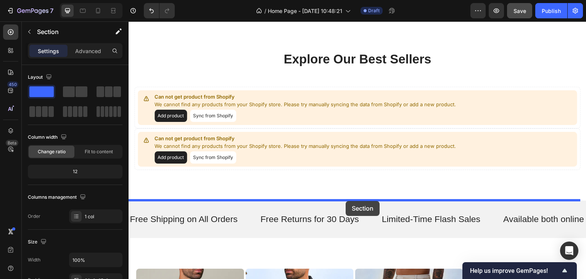
drag, startPoint x: 439, startPoint y: 76, endPoint x: 348, endPoint y: 200, distance: 153.7
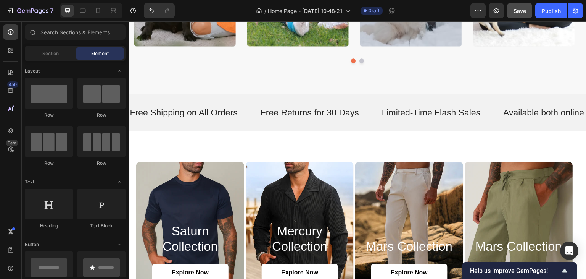
scroll to position [704, 0]
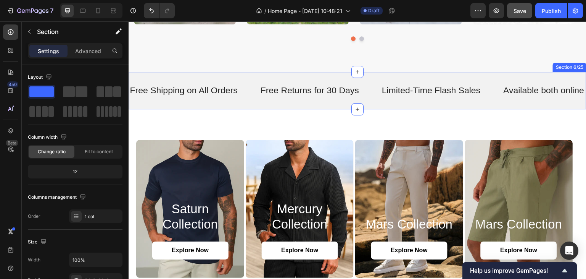
click at [376, 76] on div "Free Shipping on All Orders Text Free Returns for 30 Days Text Limited-Time Fla…" at bounding box center [358, 90] width 458 height 37
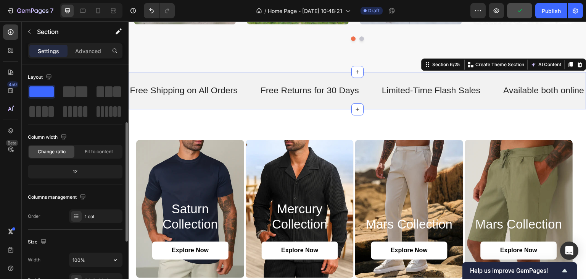
scroll to position [38, 0]
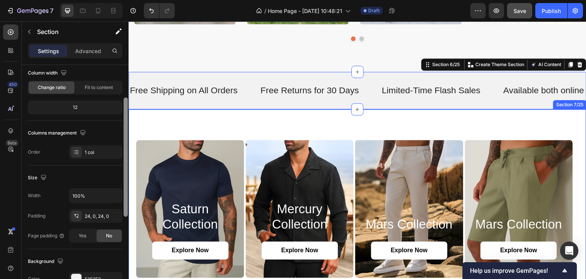
drag, startPoint x: 254, startPoint y: 176, endPoint x: 133, endPoint y: 232, distance: 132.7
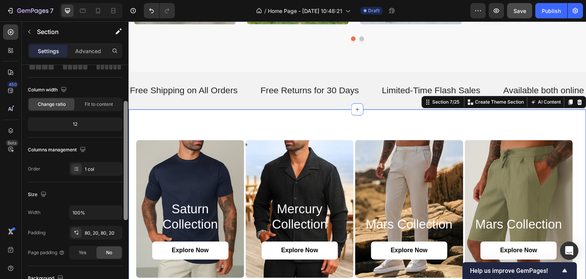
scroll to position [0, 0]
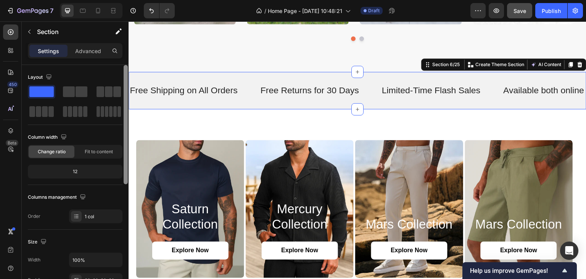
click at [182, 78] on div "Free Shipping on All Orders Text Free Returns for 30 Days Text Limited-Time Fla…" at bounding box center [358, 90] width 458 height 37
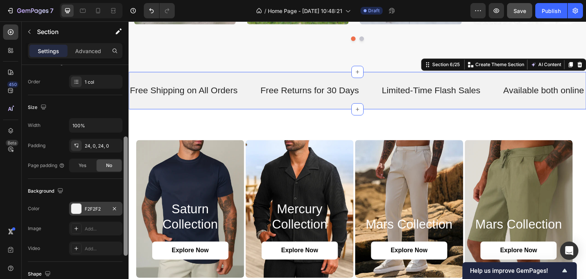
scroll to position [137, 0]
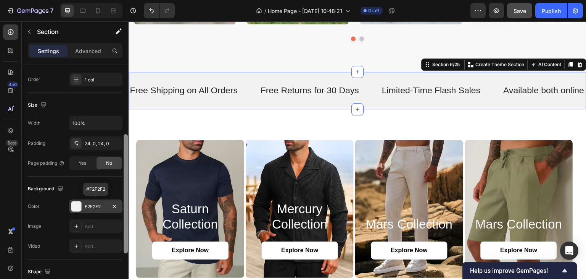
click at [76, 205] on div at bounding box center [76, 206] width 10 height 10
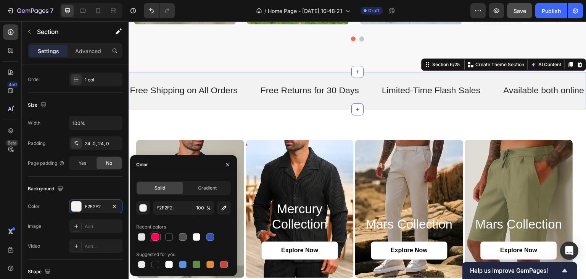
click at [160, 239] on div at bounding box center [155, 236] width 11 height 11
type input "FF005E"
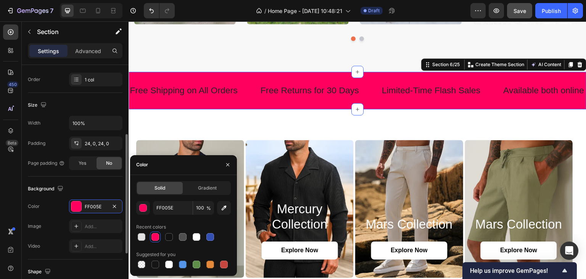
scroll to position [60, 0]
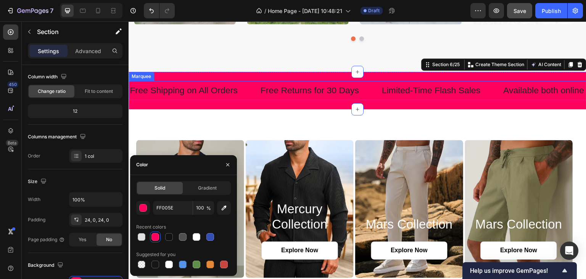
click at [247, 87] on div "Free Shipping on All Orders Text" at bounding box center [194, 91] width 131 height 18
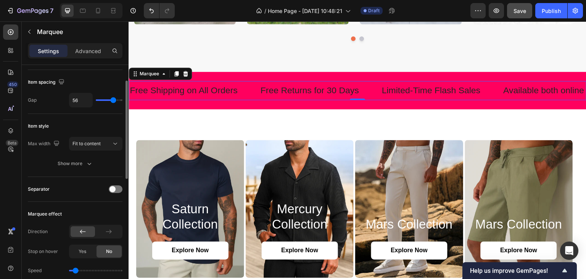
scroll to position [0, 0]
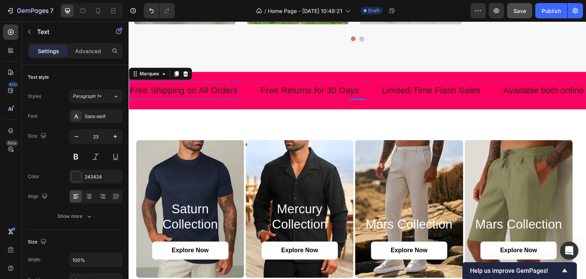
click at [171, 86] on p "Free Shipping on All Orders" at bounding box center [184, 90] width 108 height 11
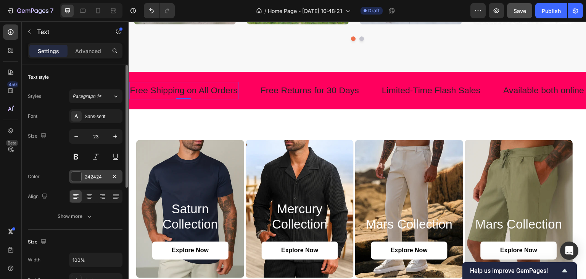
click at [76, 178] on div at bounding box center [76, 176] width 10 height 10
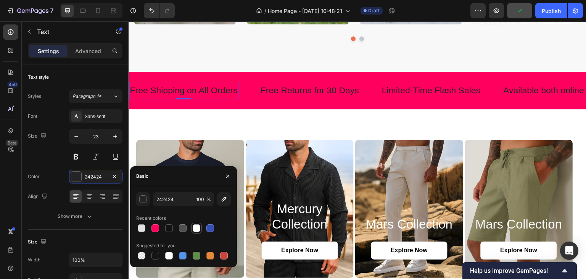
click at [200, 229] on div at bounding box center [197, 228] width 8 height 8
type input "FFFFFF"
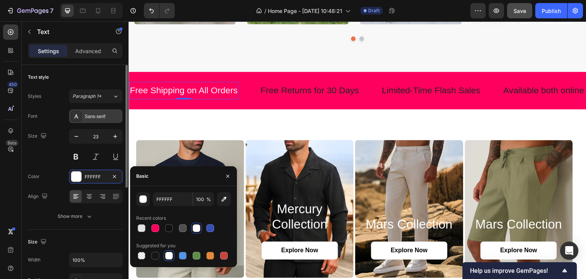
click at [89, 122] on div "Sans-serif" at bounding box center [95, 116] width 53 height 14
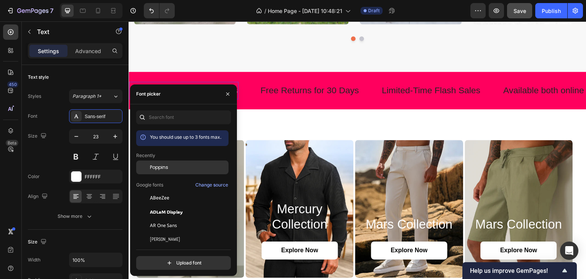
click at [160, 169] on span "Poppins" at bounding box center [159, 167] width 18 height 7
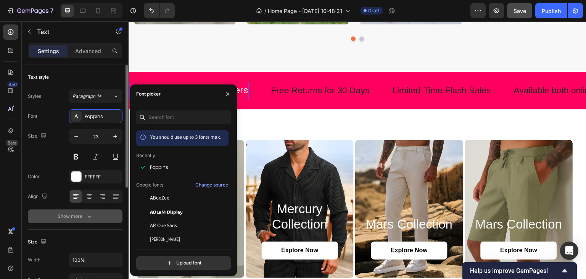
click at [97, 216] on button "Show more" at bounding box center [75, 216] width 95 height 14
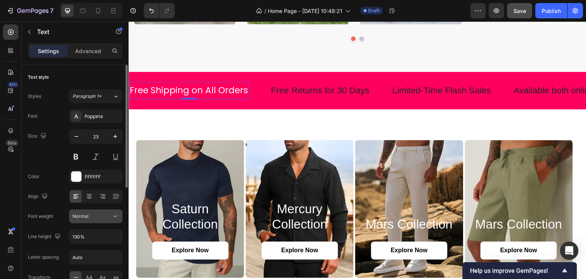
click at [101, 215] on div "Normal" at bounding box center [92, 216] width 39 height 7
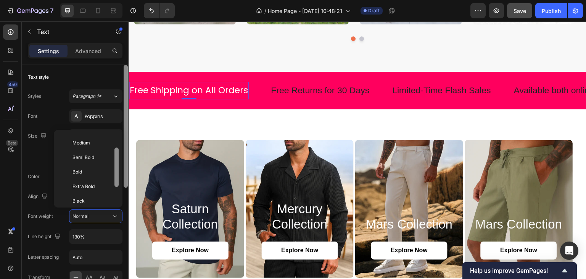
scroll to position [58, 0]
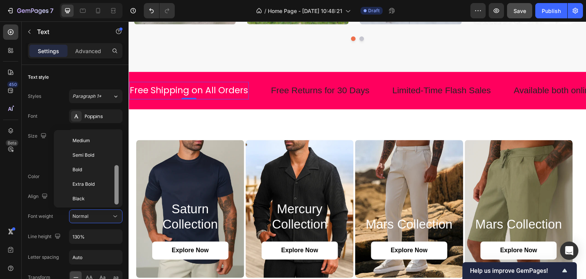
drag, startPoint x: 117, startPoint y: 164, endPoint x: 98, endPoint y: 205, distance: 45.1
click at [125, 213] on div "450 Beta Sections(11) Elements(83) Section Element Hero Section Product Detail …" at bounding box center [64, 149] width 129 height 257
click at [95, 199] on p "Black" at bounding box center [93, 198] width 40 height 7
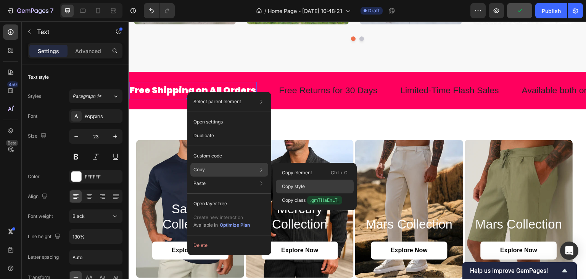
click at [307, 186] on div "Copy style" at bounding box center [315, 186] width 78 height 14
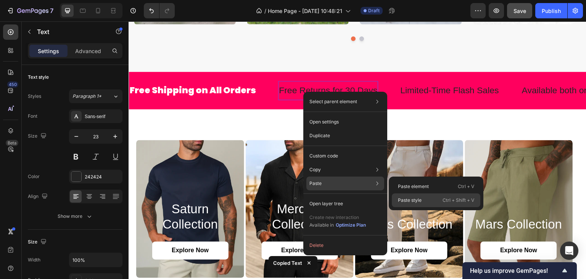
drag, startPoint x: 448, startPoint y: 201, endPoint x: 306, endPoint y: 148, distance: 151.8
click at [448, 201] on p "Ctrl + Shift + V" at bounding box center [459, 200] width 32 height 8
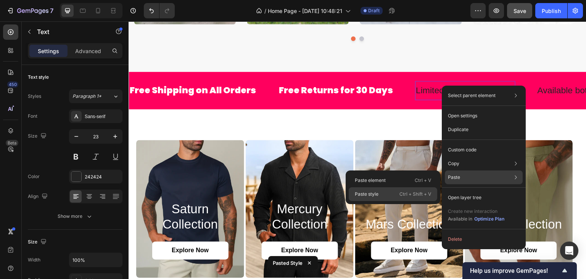
click at [426, 192] on p "Ctrl + Shift + V" at bounding box center [416, 194] width 32 height 8
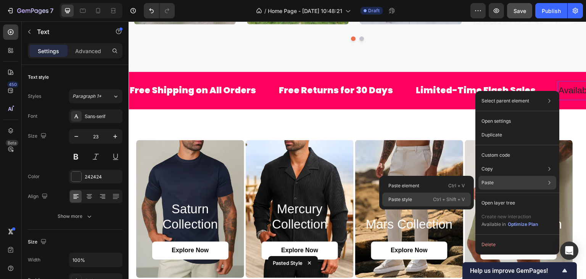
drag, startPoint x: 449, startPoint y: 200, endPoint x: 316, endPoint y: 178, distance: 134.3
click at [449, 200] on p "Ctrl + Shift + V" at bounding box center [449, 199] width 32 height 8
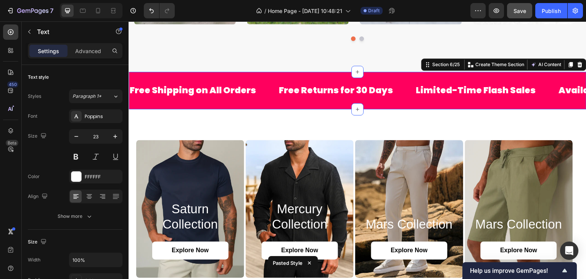
click at [401, 77] on div "Free Shipping on All Orders Text Free Returns for 30 Days Text Limited-Time Fla…" at bounding box center [358, 90] width 458 height 37
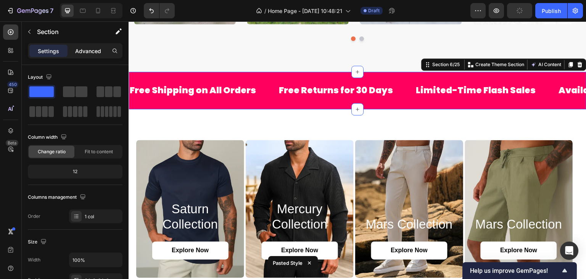
click at [84, 57] on div "Advanced" at bounding box center [88, 51] width 38 height 12
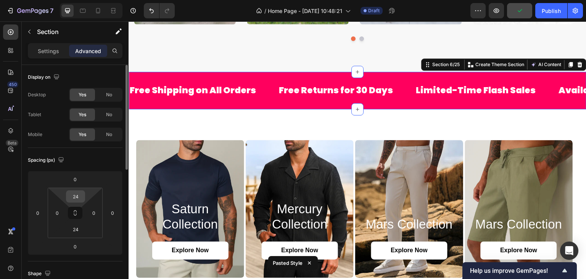
click at [76, 199] on input "24" at bounding box center [75, 196] width 15 height 11
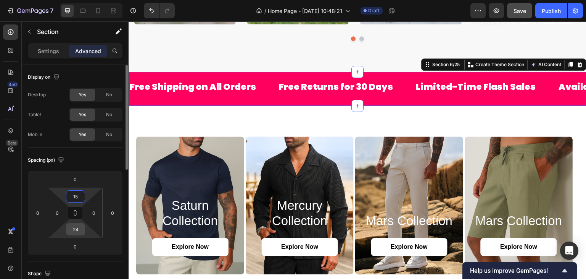
type input "15"
click at [74, 229] on input "24" at bounding box center [75, 228] width 15 height 11
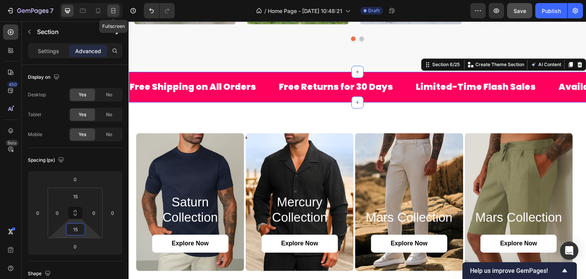
type input "15"
click at [111, 10] on icon at bounding box center [112, 11] width 2 height 2
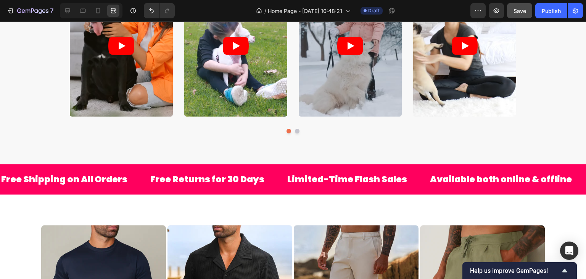
scroll to position [641, 0]
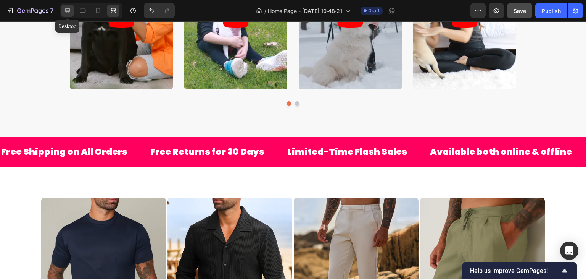
click at [66, 8] on icon at bounding box center [68, 11] width 8 height 8
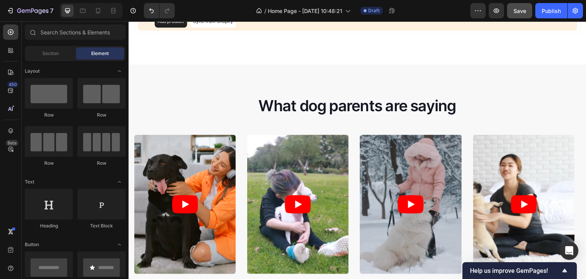
scroll to position [432, 0]
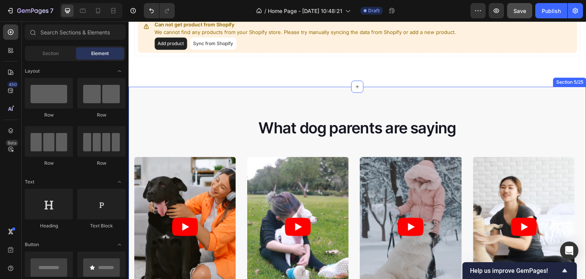
click at [514, 107] on div "What dog parents are saying Heading Video Video Video Video Video Carousel Row …" at bounding box center [358, 215] width 458 height 257
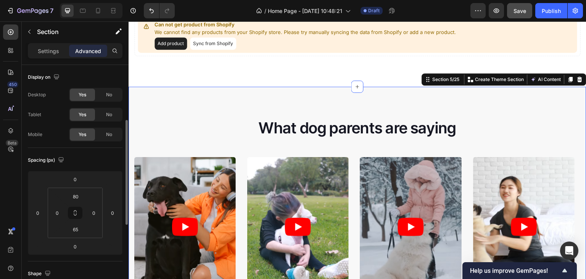
scroll to position [38, 0]
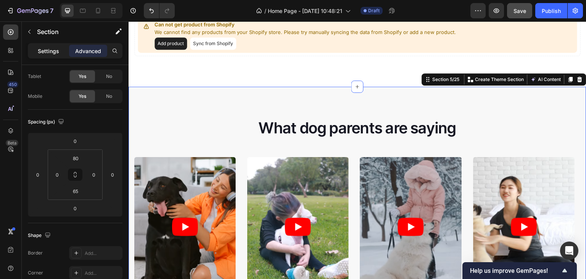
click at [59, 45] on div "Settings" at bounding box center [48, 51] width 38 height 12
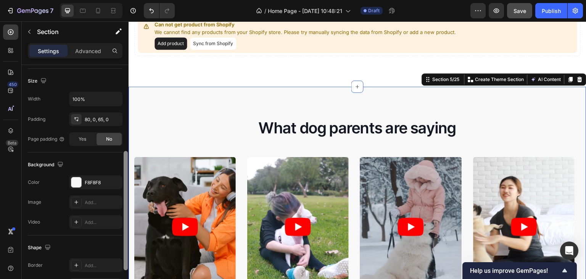
scroll to position [166, 0]
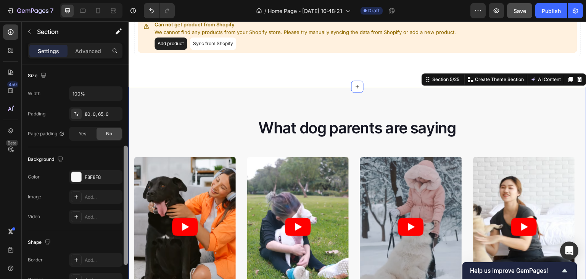
drag, startPoint x: 124, startPoint y: 129, endPoint x: 127, endPoint y: 194, distance: 65.0
click at [127, 194] on div at bounding box center [126, 204] width 4 height 119
click at [76, 178] on div at bounding box center [76, 177] width 10 height 10
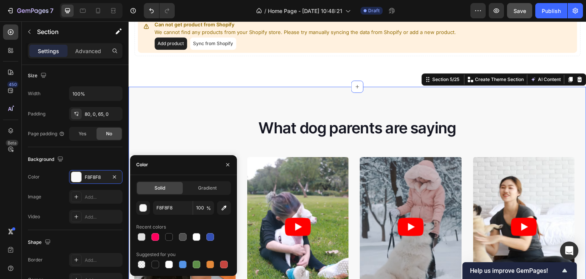
click at [191, 232] on div at bounding box center [183, 236] width 95 height 11
click at [200, 236] on div at bounding box center [197, 237] width 8 height 8
type input "FFFFFF"
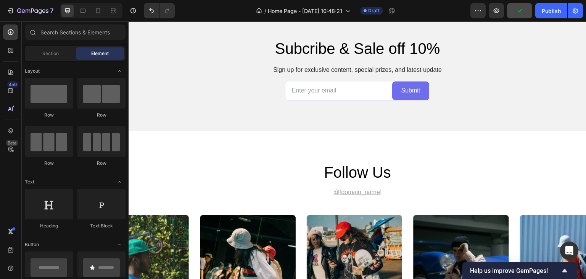
scroll to position [1822, 0]
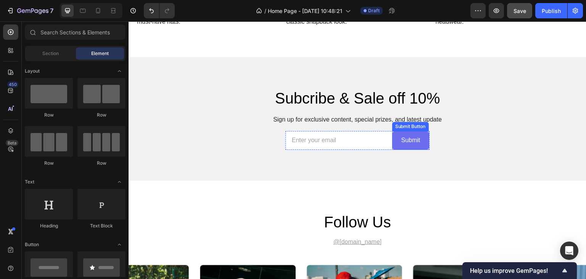
click at [423, 132] on button "Submit" at bounding box center [410, 140] width 37 height 19
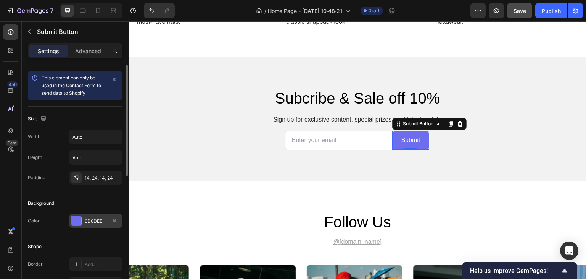
click at [78, 226] on div "6D6DEE" at bounding box center [95, 221] width 53 height 14
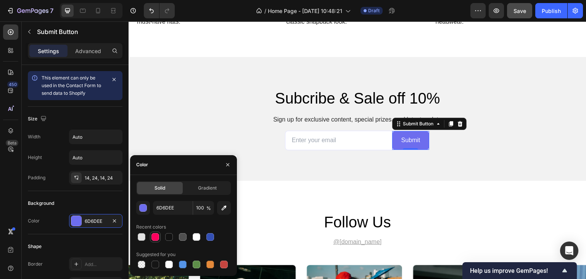
click at [153, 236] on div at bounding box center [156, 237] width 8 height 8
type input "FF005E"
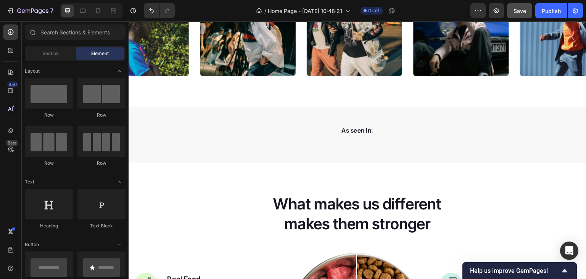
scroll to position [2083, 0]
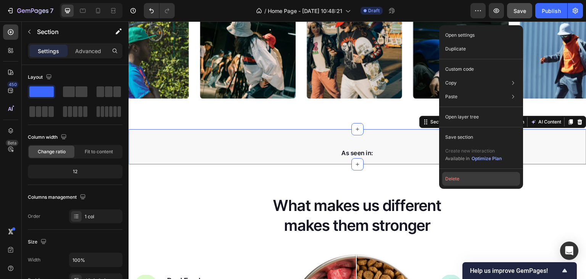
click at [490, 180] on button "Delete" at bounding box center [482, 179] width 78 height 14
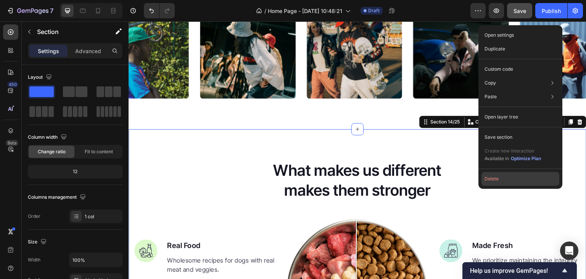
click at [490, 179] on button "Delete" at bounding box center [521, 179] width 78 height 14
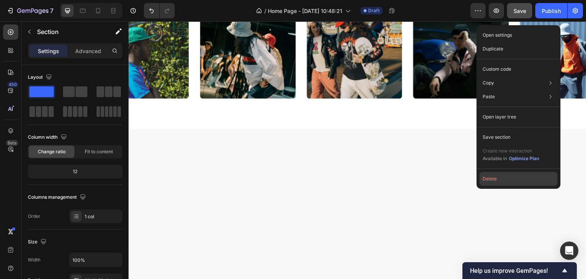
drag, startPoint x: 485, startPoint y: 183, endPoint x: 356, endPoint y: 160, distance: 131.4
click at [485, 183] on button "Delete" at bounding box center [519, 179] width 78 height 14
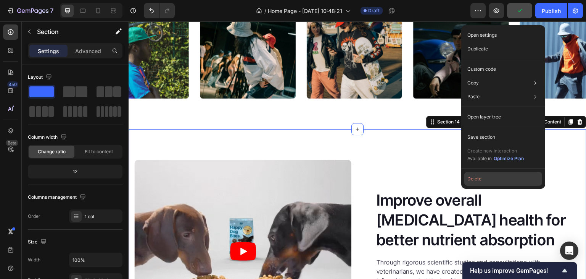
click at [475, 180] on button "Delete" at bounding box center [504, 179] width 78 height 14
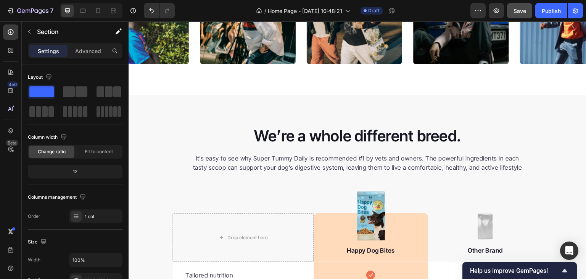
scroll to position [2122, 0]
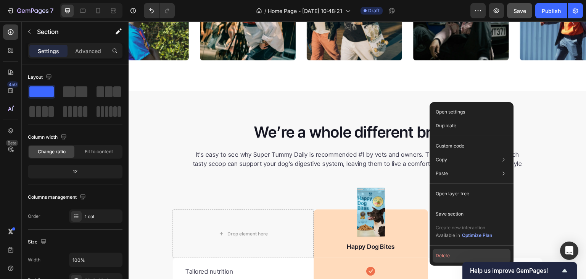
click at [451, 257] on button "Delete" at bounding box center [472, 256] width 78 height 14
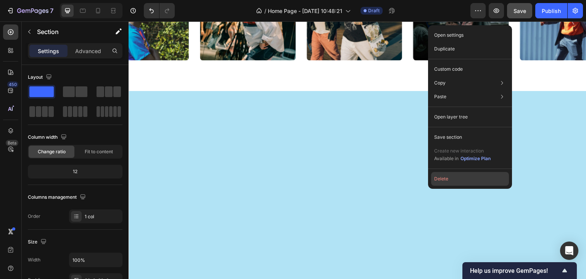
click at [465, 185] on button "Delete" at bounding box center [470, 179] width 78 height 14
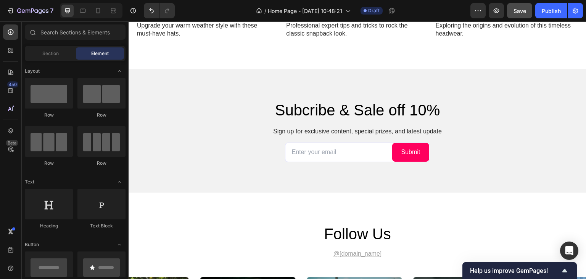
scroll to position [1796, 0]
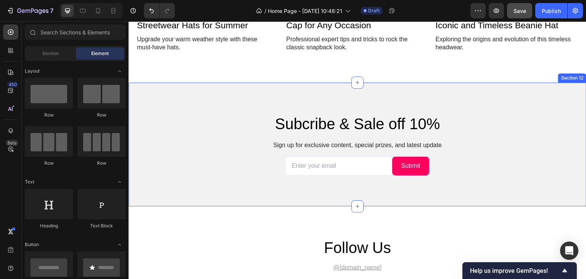
click at [374, 95] on div "Subcribe & Sale off 10% Heading Sign up for exclusive content, special prizes, …" at bounding box center [358, 144] width 458 height 124
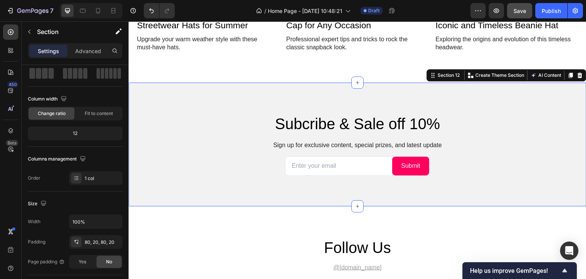
scroll to position [52, 0]
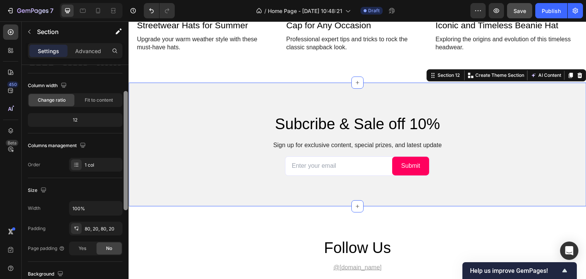
drag, startPoint x: 256, startPoint y: 150, endPoint x: 139, endPoint y: 184, distance: 121.7
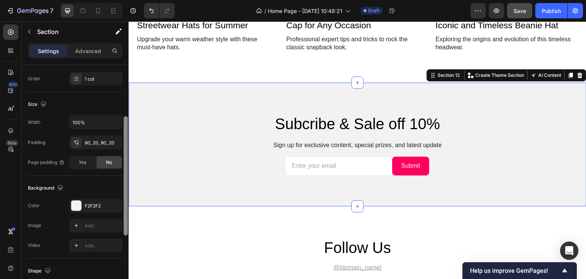
scroll to position [141, 0]
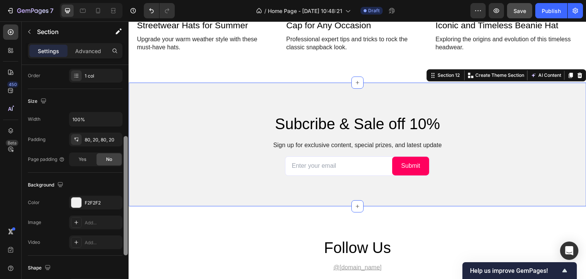
drag, startPoint x: 126, startPoint y: 172, endPoint x: 127, endPoint y: 181, distance: 8.4
click at [127, 181] on div at bounding box center [126, 195] width 4 height 119
click at [78, 201] on div at bounding box center [76, 202] width 10 height 10
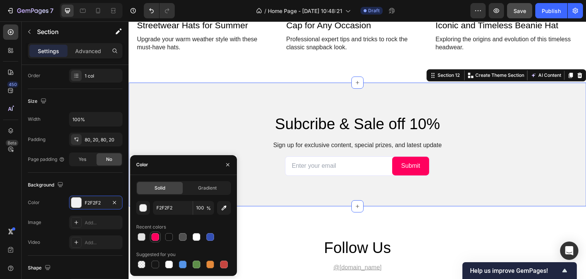
click at [155, 237] on div at bounding box center [156, 237] width 8 height 8
type input "FF005E"
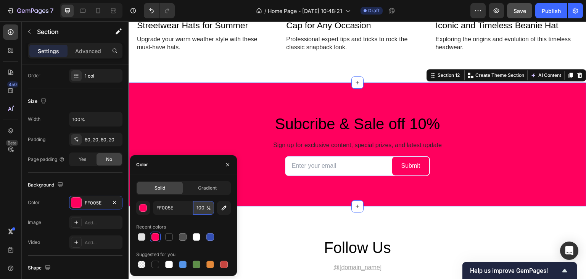
click at [197, 207] on input "100" at bounding box center [203, 208] width 21 height 14
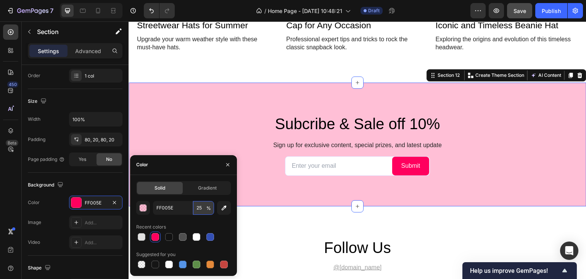
click at [202, 207] on input "25" at bounding box center [203, 208] width 21 height 14
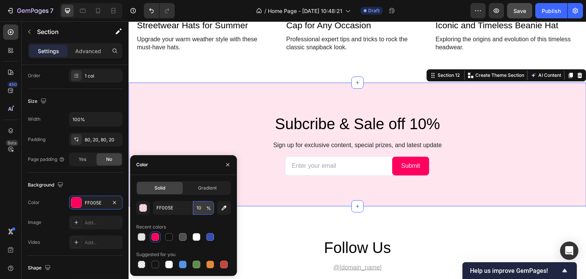
click at [202, 207] on input "10" at bounding box center [203, 208] width 21 height 14
click at [201, 207] on input "10" at bounding box center [203, 208] width 21 height 14
type input "5"
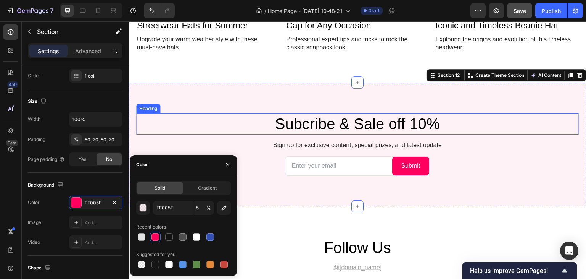
click at [356, 118] on h2 "Subcribe & Sale off 10%" at bounding box center [357, 123] width 443 height 21
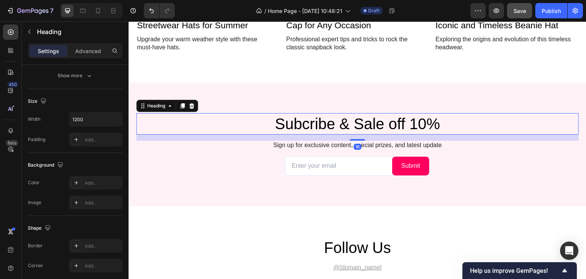
scroll to position [0, 0]
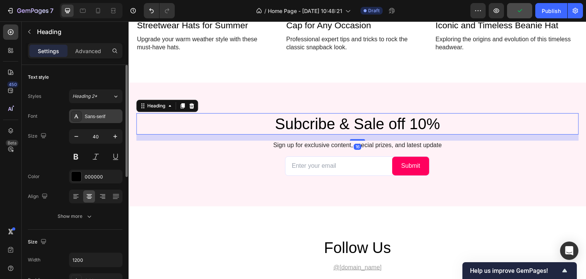
click at [89, 120] on div "Sans-serif" at bounding box center [95, 116] width 53 height 14
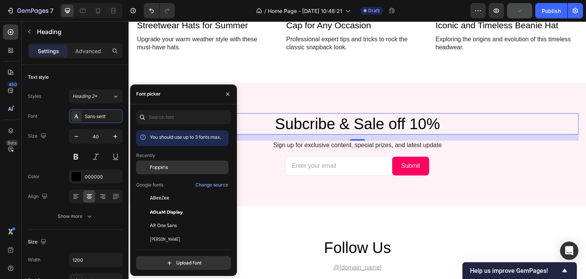
click at [164, 161] on div "Poppins" at bounding box center [182, 167] width 92 height 14
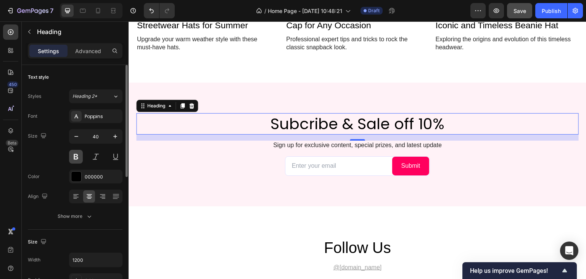
click at [81, 157] on button at bounding box center [76, 157] width 14 height 14
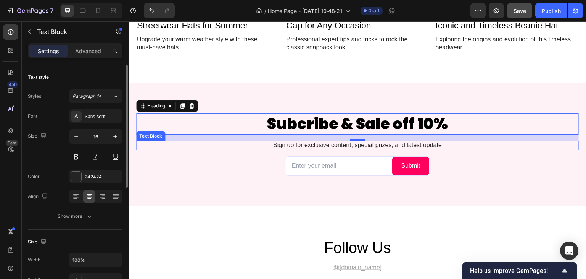
click at [340, 147] on p "Sign up for exclusive content, special prizes, and latest update" at bounding box center [357, 145] width 441 height 8
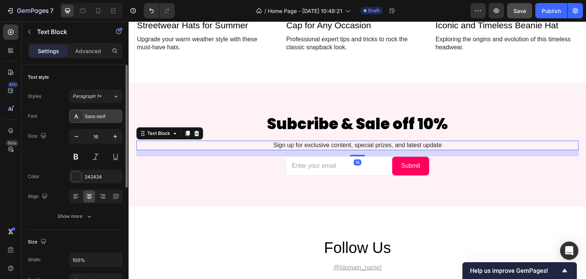
click at [100, 122] on div "Sans-serif" at bounding box center [95, 116] width 53 height 14
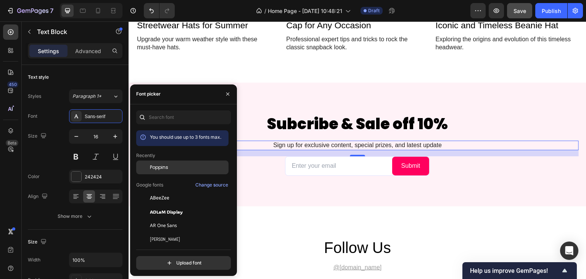
click at [166, 162] on div "Poppins" at bounding box center [182, 167] width 92 height 14
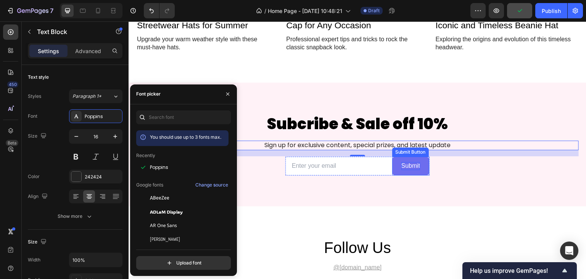
click at [409, 166] on div "Submit" at bounding box center [411, 166] width 19 height 8
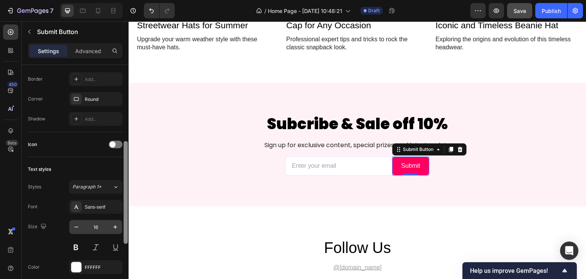
drag, startPoint x: 127, startPoint y: 152, endPoint x: 122, endPoint y: 230, distance: 78.8
click at [124, 232] on div at bounding box center [126, 192] width 4 height 103
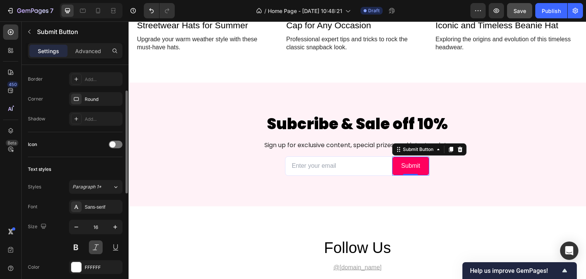
scroll to position [147, 0]
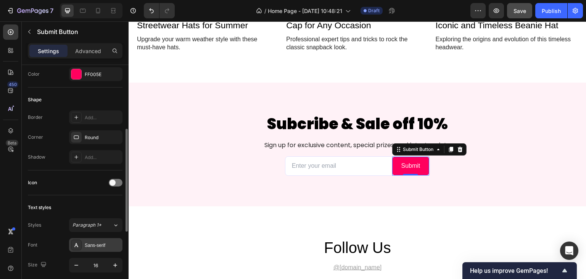
click at [90, 245] on div "Sans-serif" at bounding box center [103, 245] width 36 height 7
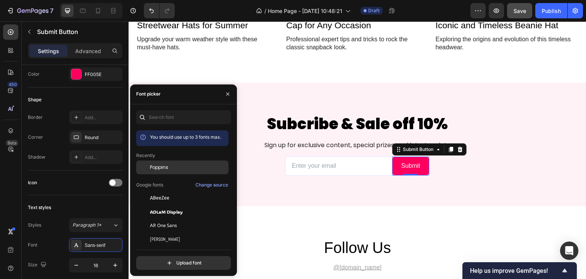
click at [159, 164] on span "Poppins" at bounding box center [159, 167] width 18 height 7
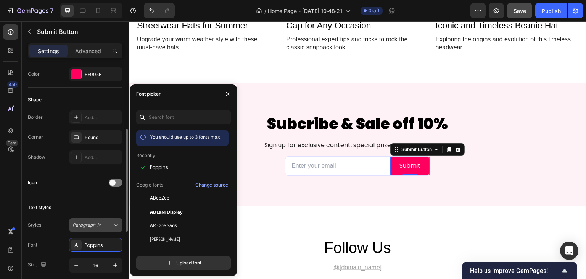
scroll to position [185, 0]
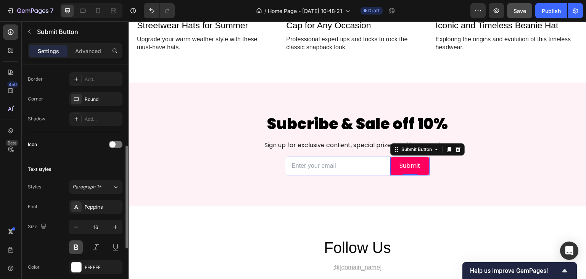
click at [76, 250] on button at bounding box center [76, 247] width 14 height 14
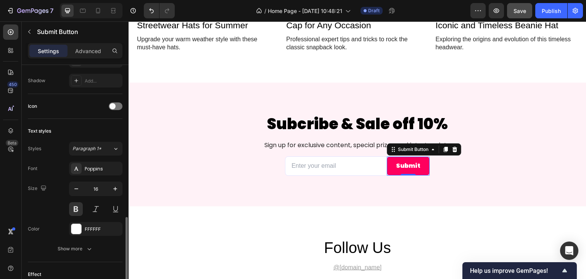
scroll to position [261, 0]
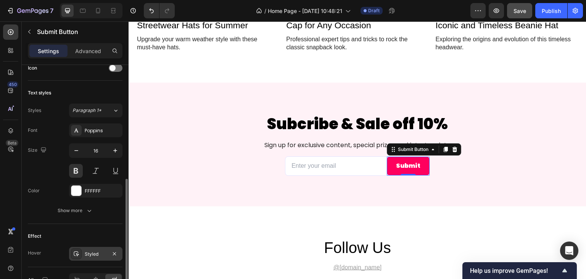
click at [85, 251] on div "Styled" at bounding box center [96, 253] width 22 height 7
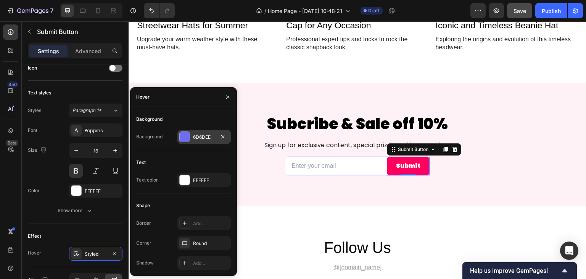
drag, startPoint x: 186, startPoint y: 135, endPoint x: 56, endPoint y: 120, distance: 130.2
click at [186, 135] on div at bounding box center [185, 137] width 10 height 10
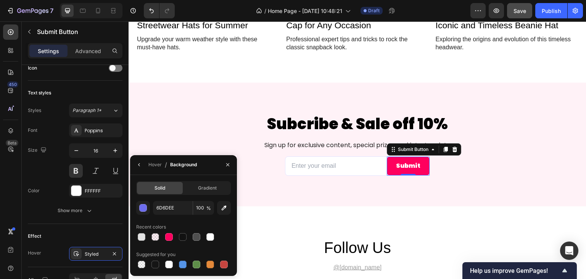
drag, startPoint x: 186, startPoint y: 237, endPoint x: 221, endPoint y: 226, distance: 37.6
click at [186, 237] on div at bounding box center [183, 237] width 8 height 8
type input "121212"
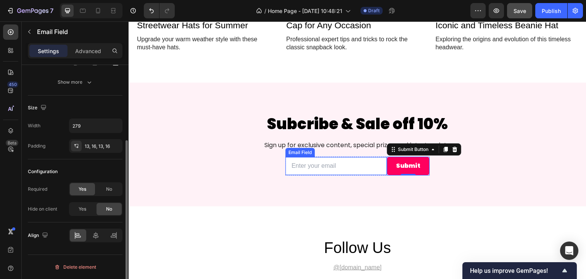
click at [313, 166] on input "email" at bounding box center [337, 166] width 102 height 18
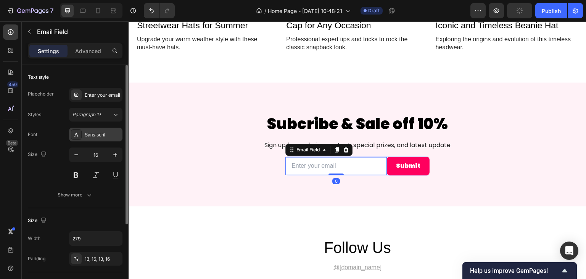
click at [86, 130] on div "Sans-serif" at bounding box center [95, 135] width 53 height 14
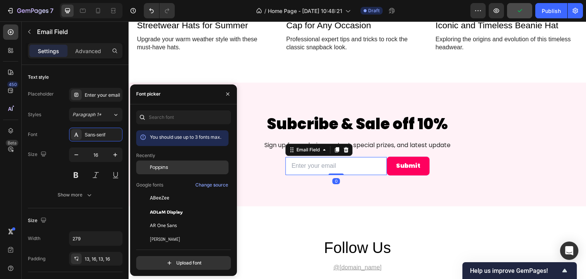
click at [142, 166] on div at bounding box center [143, 167] width 14 height 14
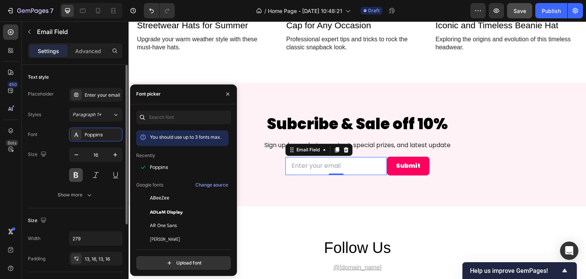
click at [73, 175] on button at bounding box center [76, 175] width 14 height 14
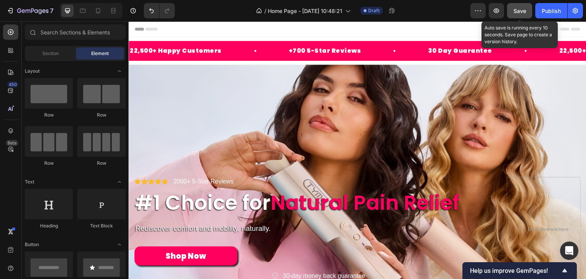
click at [522, 13] on span "Save" at bounding box center [520, 11] width 13 height 6
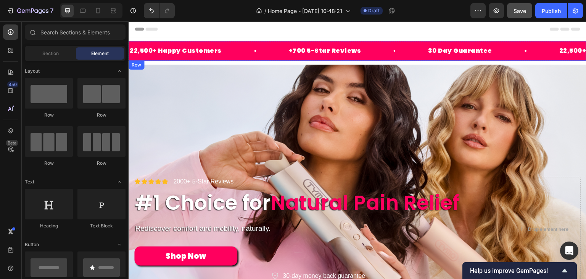
click at [309, 45] on div "22,500+ Happy Customers Text Block Row +700 5-Star Reviews Text Block Row 30 Da…" at bounding box center [358, 51] width 458 height 20
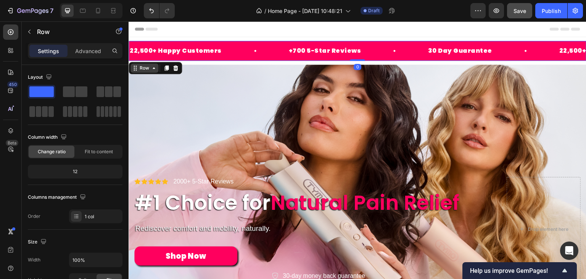
click at [151, 69] on icon at bounding box center [154, 68] width 6 height 6
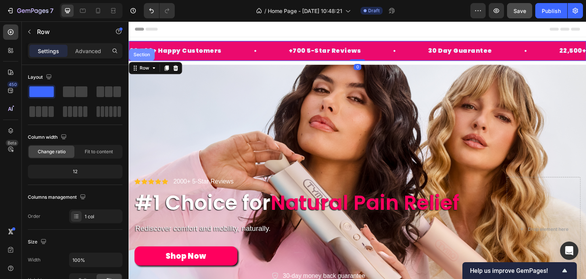
click at [146, 57] on div "Section" at bounding box center [141, 54] width 19 height 5
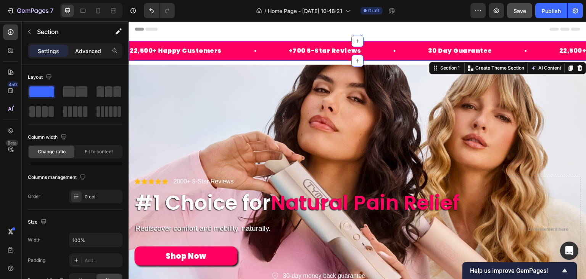
click at [92, 50] on p "Advanced" at bounding box center [88, 51] width 26 height 8
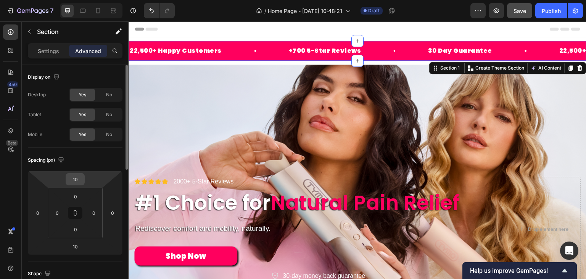
click at [68, 183] on input "10" at bounding box center [75, 178] width 15 height 11
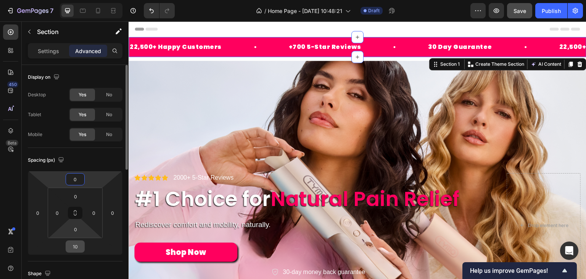
type input "0"
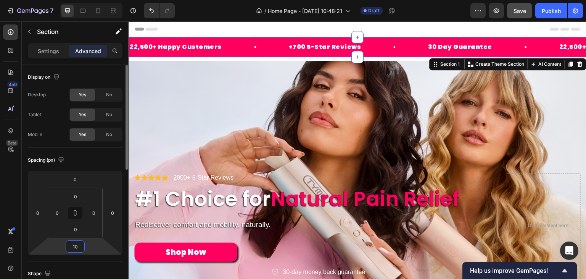
click at [76, 241] on input "10" at bounding box center [75, 246] width 15 height 11
click at [76, 243] on input "10" at bounding box center [75, 246] width 15 height 11
click at [75, 243] on input "10" at bounding box center [75, 246] width 15 height 11
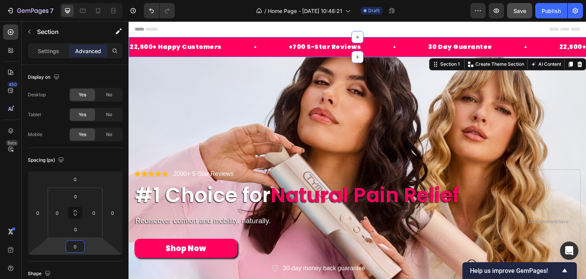
type input "0"
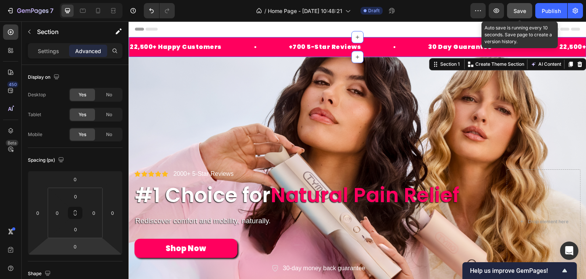
click at [529, 14] on button "Save" at bounding box center [519, 10] width 25 height 15
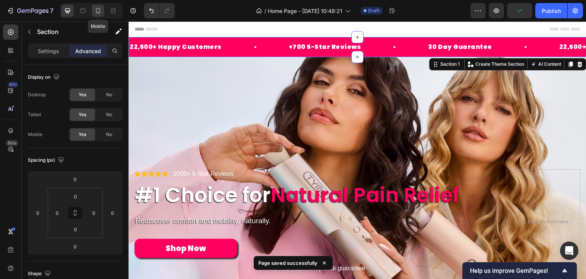
click at [100, 14] on icon at bounding box center [98, 11] width 8 height 8
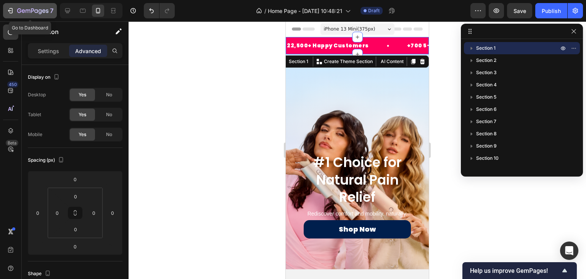
click at [54, 6] on button "7" at bounding box center [30, 10] width 54 height 15
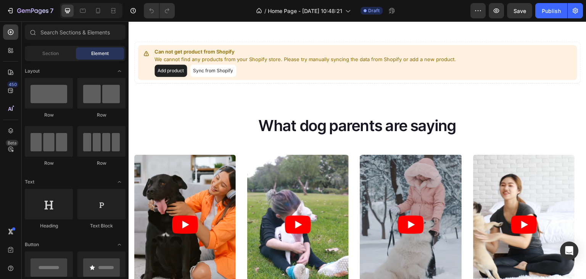
scroll to position [381, 0]
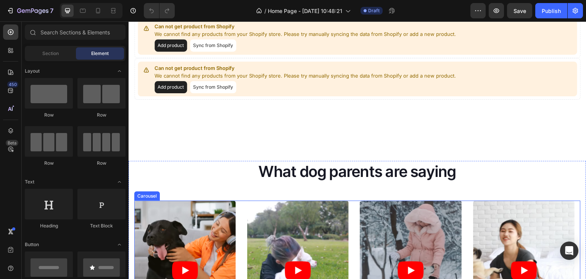
click at [352, 206] on div "Video Video Video Video Video" at bounding box center [357, 269] width 447 height 139
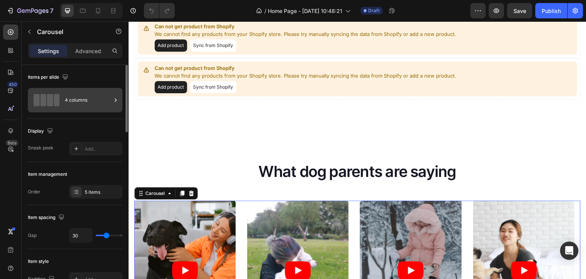
click at [88, 103] on div "4 columns" at bounding box center [88, 100] width 47 height 18
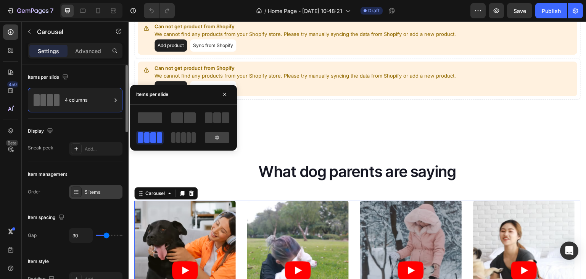
click at [97, 194] on div "5 items" at bounding box center [103, 192] width 36 height 7
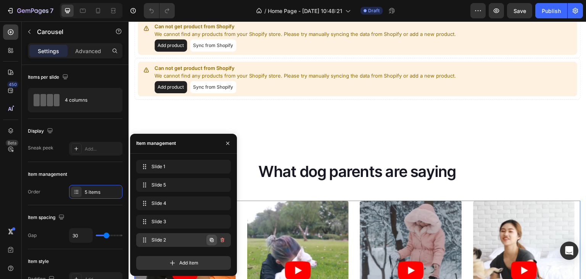
click at [209, 237] on icon "button" at bounding box center [212, 240] width 6 height 6
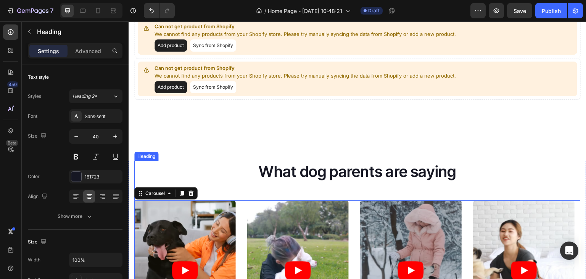
click at [360, 195] on div "What dog parents are saying Heading" at bounding box center [357, 181] width 447 height 40
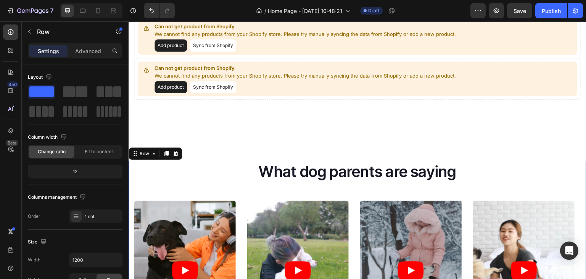
click at [133, 197] on div "What dog parents are saying Heading Video Video Video Video Video Video Carouse…" at bounding box center [358, 259] width 458 height 196
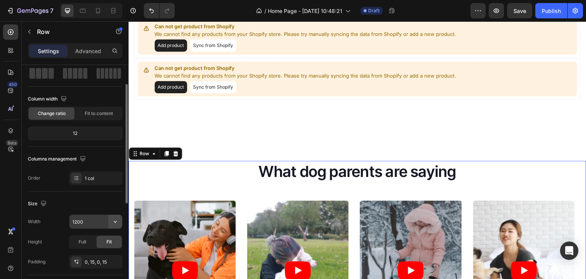
click at [115, 225] on button "button" at bounding box center [115, 222] width 14 height 14
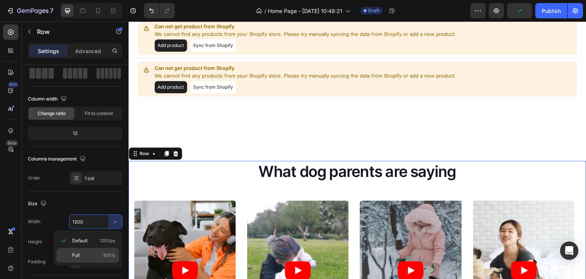
click at [97, 248] on div "Full 100%" at bounding box center [88, 255] width 63 height 15
type input "100%"
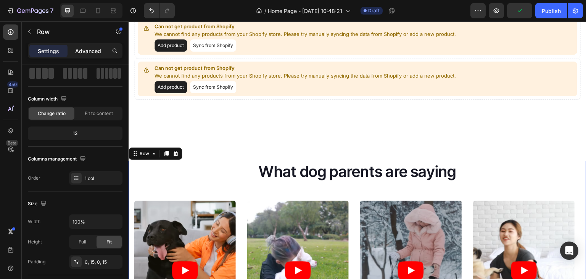
click at [82, 53] on p "Advanced" at bounding box center [88, 51] width 26 height 8
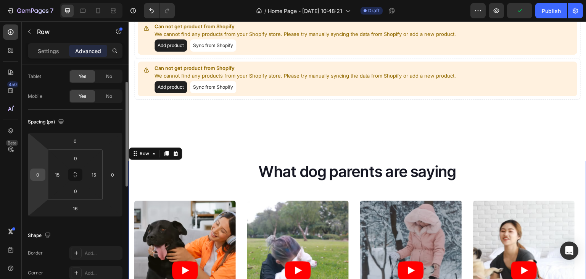
click at [36, 174] on input "0" at bounding box center [37, 174] width 11 height 11
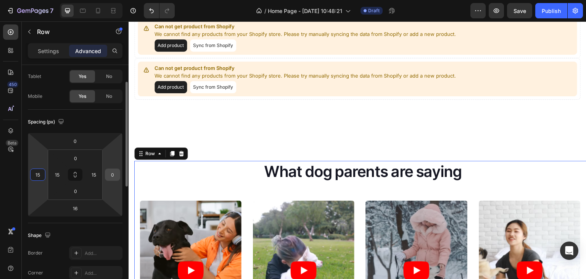
type input "15"
click at [110, 178] on input "0" at bounding box center [112, 174] width 11 height 11
type input "1"
click at [38, 174] on input "15" at bounding box center [37, 174] width 11 height 11
type input "0"
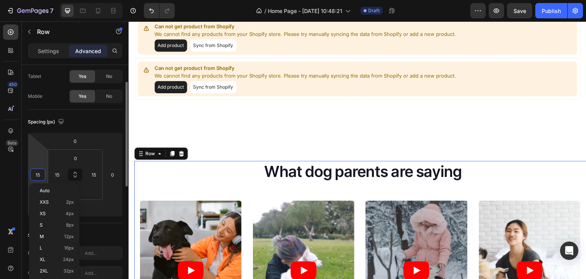
click at [38, 174] on input "15" at bounding box center [37, 174] width 11 height 11
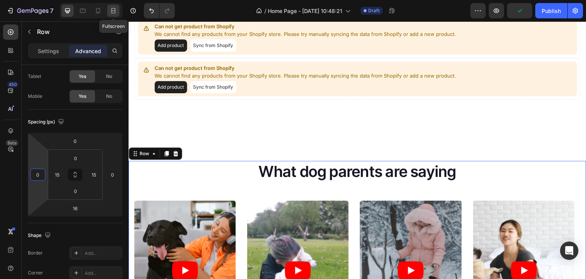
type input "0"
click at [117, 12] on div at bounding box center [113, 11] width 12 height 12
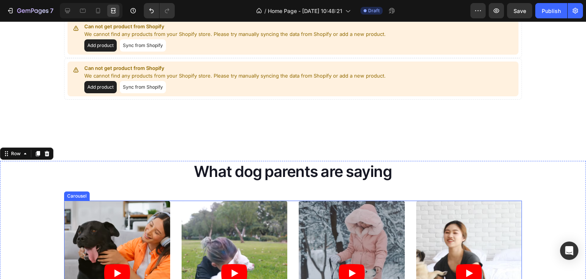
click at [171, 219] on div "Video Video Video Video Video Video" at bounding box center [293, 272] width 458 height 145
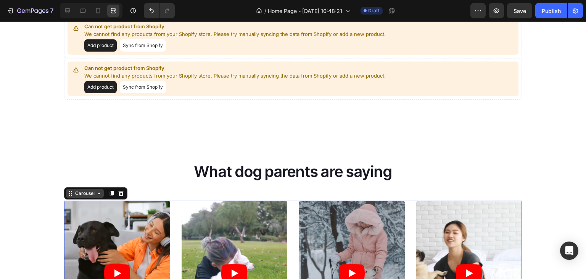
click at [84, 195] on div "Carousel" at bounding box center [85, 193] width 23 height 7
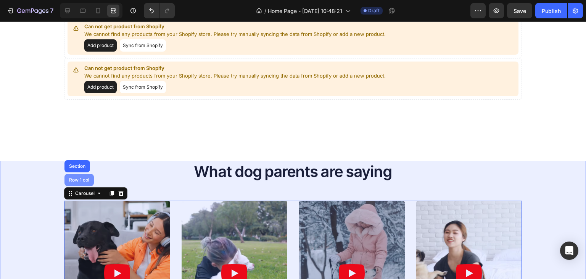
click at [82, 181] on div "Row 1 col" at bounding box center [79, 180] width 23 height 5
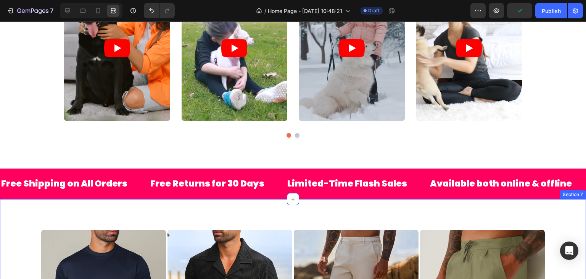
scroll to position [589, 0]
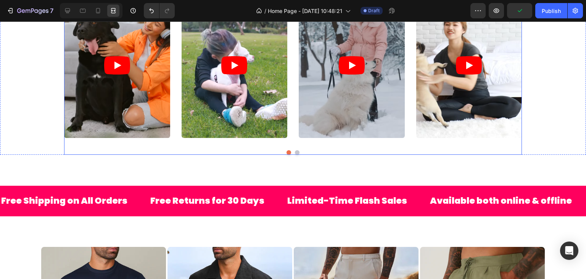
click at [289, 118] on div "Video Video Video Video Video Video" at bounding box center [293, 65] width 458 height 145
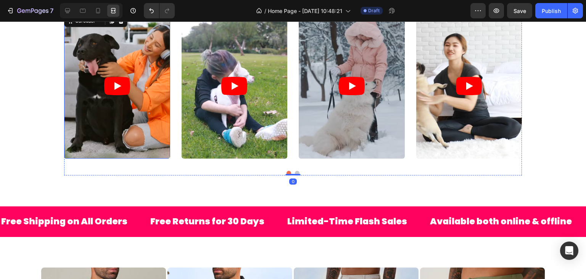
scroll to position [551, 0]
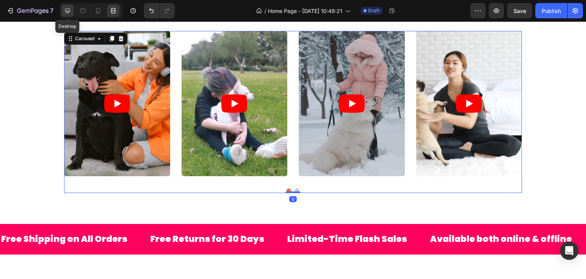
click at [69, 10] on icon at bounding box center [68, 11] width 8 height 8
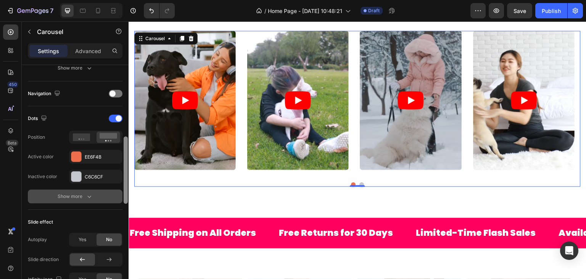
scroll to position [260, 0]
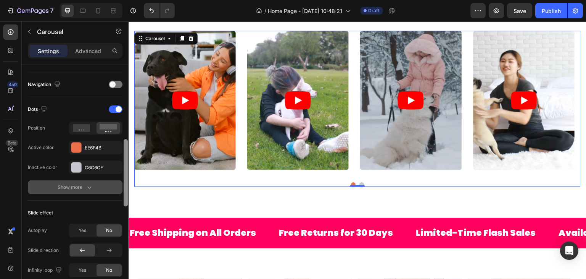
drag, startPoint x: 124, startPoint y: 123, endPoint x: 122, endPoint y: 186, distance: 63.4
click at [122, 186] on div "Items per slide 4 columns Display Sneak peek Add... Item management Order 6 ite…" at bounding box center [75, 183] width 107 height 236
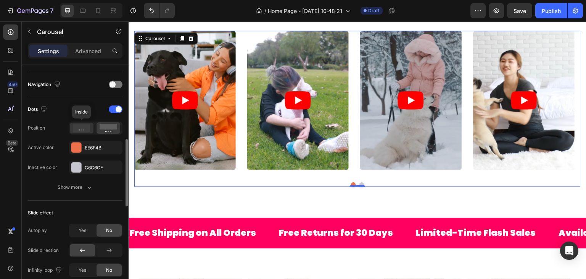
click at [86, 127] on icon at bounding box center [82, 128] width 18 height 8
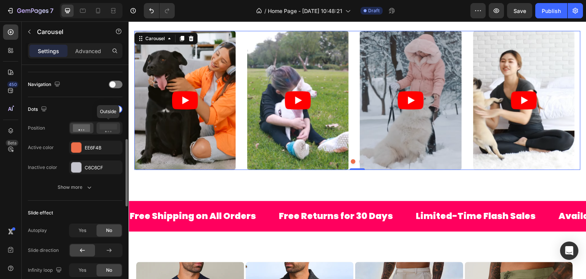
click at [109, 130] on icon at bounding box center [109, 128] width 18 height 8
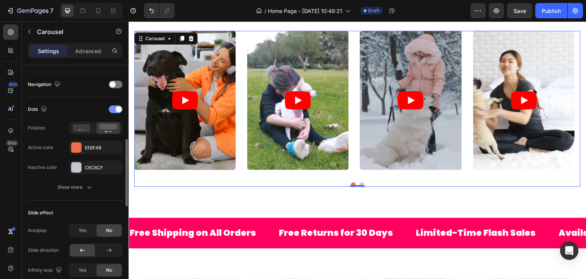
click at [116, 108] on span at bounding box center [119, 109] width 6 height 6
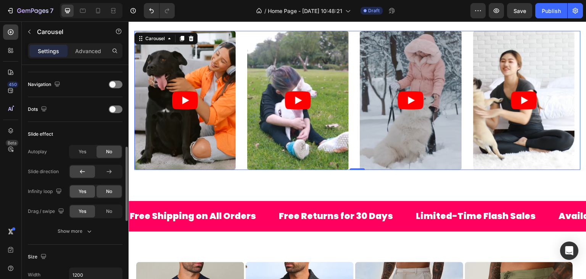
click at [84, 189] on span "Yes" at bounding box center [83, 191] width 8 height 7
click at [110, 168] on icon at bounding box center [109, 172] width 8 height 8
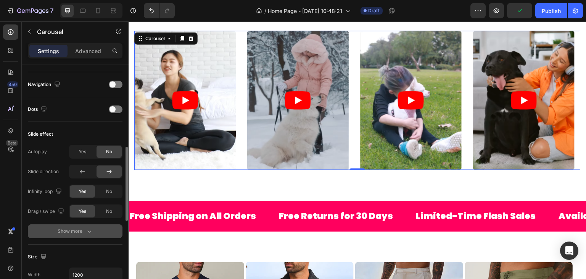
click at [96, 225] on button "Show more" at bounding box center [75, 231] width 95 height 14
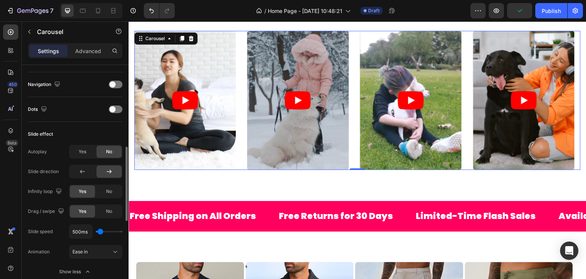
scroll to position [298, 0]
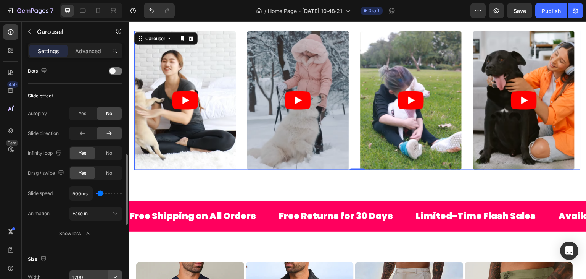
click at [116, 270] on button "button" at bounding box center [115, 277] width 14 height 14
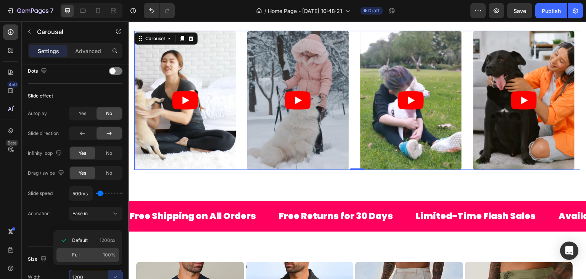
click at [100, 250] on div "Full 100%" at bounding box center [88, 254] width 63 height 15
type input "100%"
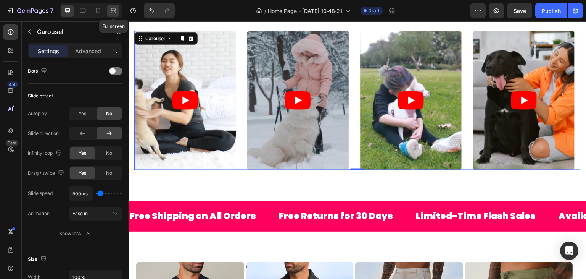
click at [115, 13] on icon at bounding box center [113, 13] width 5 height 2
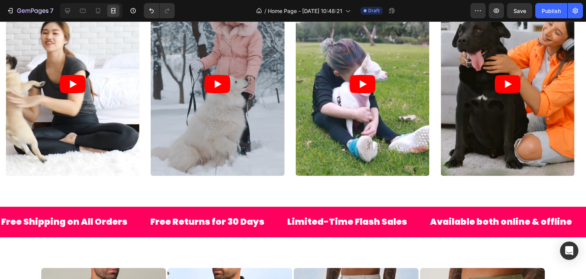
scroll to position [627, 0]
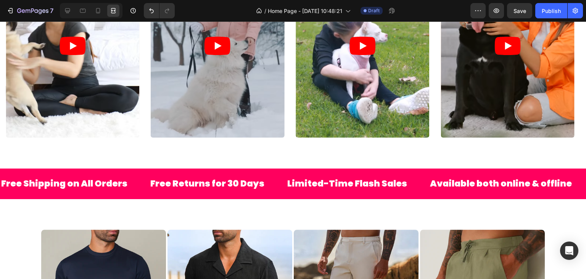
drag, startPoint x: 586, startPoint y: 90, endPoint x: 344, endPoint y: 168, distance: 254.9
click at [344, 168] on div "Free Shipping on All Orders Text Free Returns for 30 Days Text Limited-Time Fla…" at bounding box center [293, 183] width 586 height 31
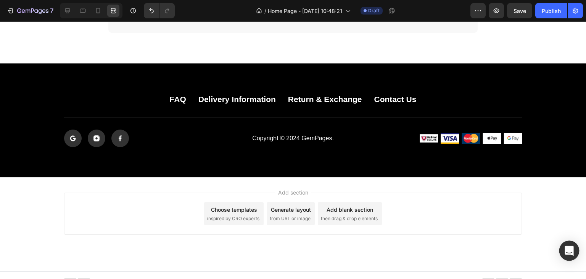
scroll to position [2629, 0]
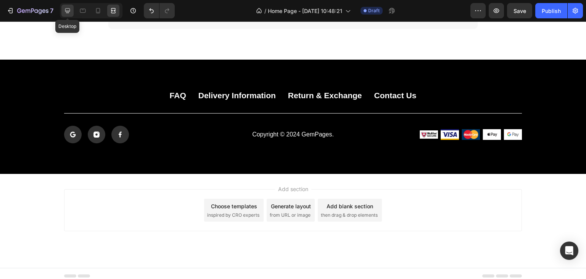
click at [62, 13] on div at bounding box center [67, 11] width 12 height 12
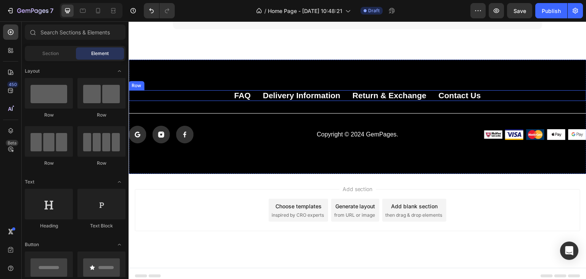
click at [258, 97] on div "FAQ Button Delivery Information Button Return & Exchange Button Contact Us Butt…" at bounding box center [358, 95] width 458 height 11
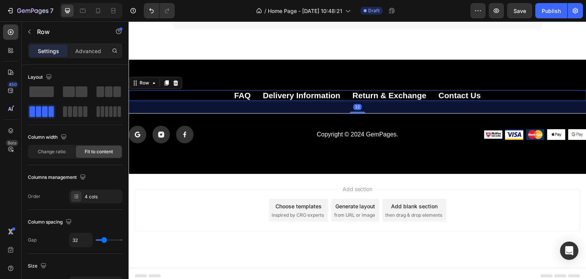
click at [238, 101] on div "32" at bounding box center [358, 107] width 458 height 12
click at [239, 97] on p "FAQ" at bounding box center [242, 95] width 16 height 10
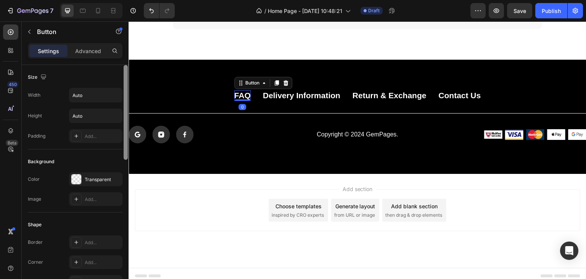
scroll to position [235, 0]
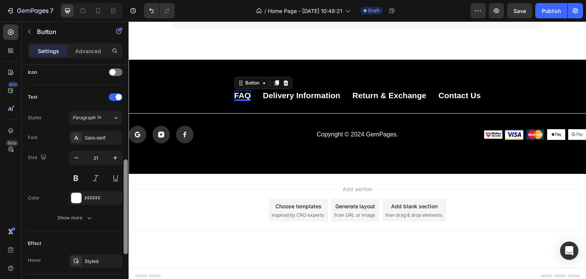
drag, startPoint x: 123, startPoint y: 87, endPoint x: 124, endPoint y: 75, distance: 11.9
click at [124, 75] on div at bounding box center [126, 183] width 6 height 236
click at [103, 137] on div "Sans-serif" at bounding box center [103, 137] width 36 height 7
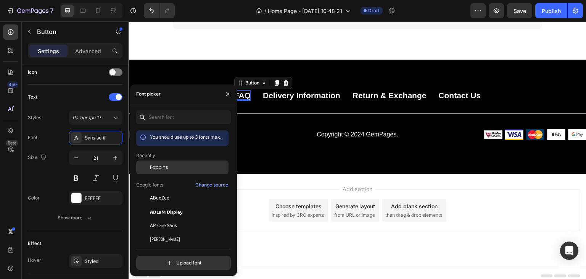
click at [166, 168] on span "Poppins" at bounding box center [159, 167] width 18 height 7
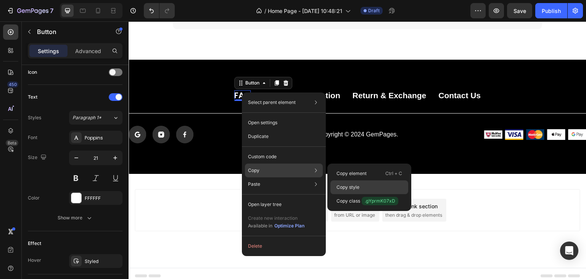
click at [345, 184] on p "Copy style" at bounding box center [348, 187] width 23 height 7
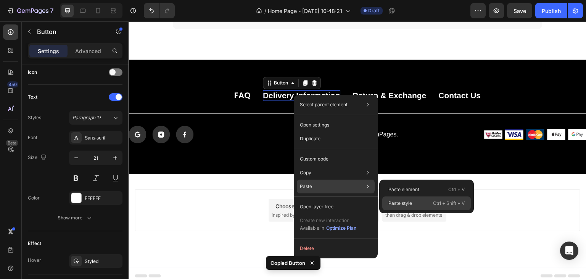
click at [396, 200] on p "Paste style" at bounding box center [401, 203] width 24 height 7
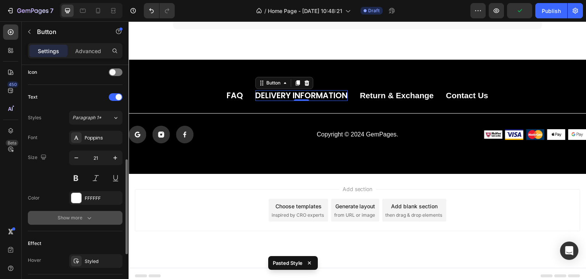
click at [78, 218] on div "Show more" at bounding box center [76, 218] width 36 height 8
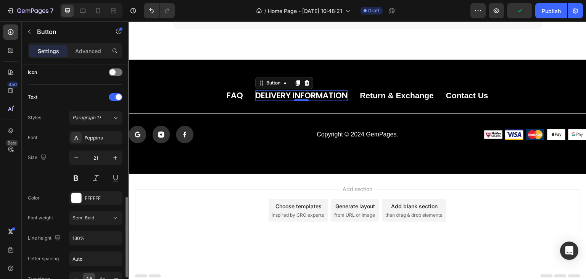
scroll to position [273, 0]
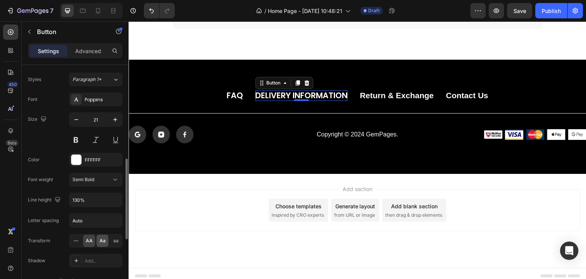
click at [104, 239] on span "Aa" at bounding box center [103, 240] width 6 height 7
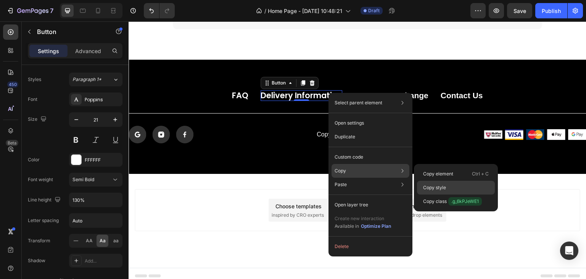
click at [430, 184] on p "Copy style" at bounding box center [434, 187] width 23 height 7
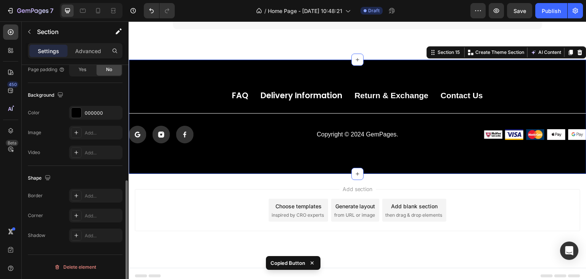
click at [517, 61] on div "FAQ Button Delivery Information Button Return & Exchange Button Contact Us Butt…" at bounding box center [358, 117] width 458 height 114
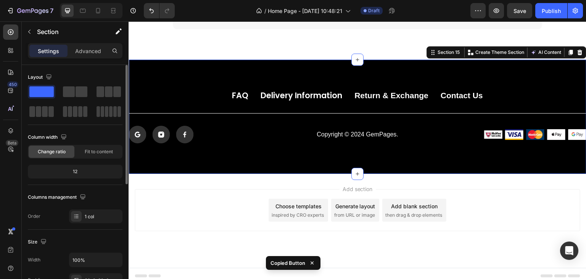
click at [578, 53] on icon at bounding box center [580, 52] width 5 height 5
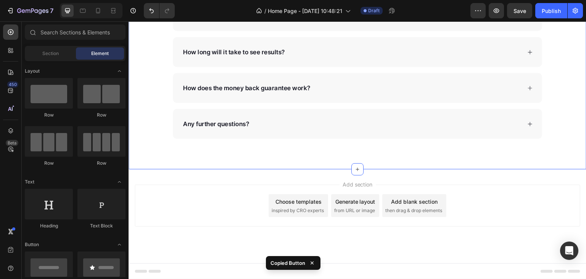
scroll to position [2518, 0]
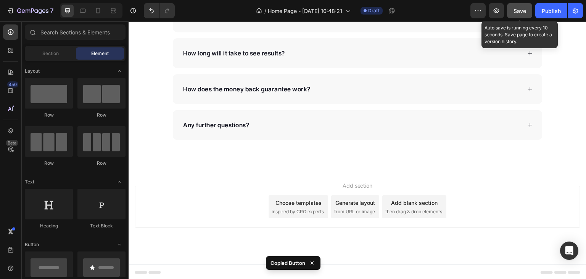
click at [517, 11] on span "Save" at bounding box center [520, 11] width 13 height 6
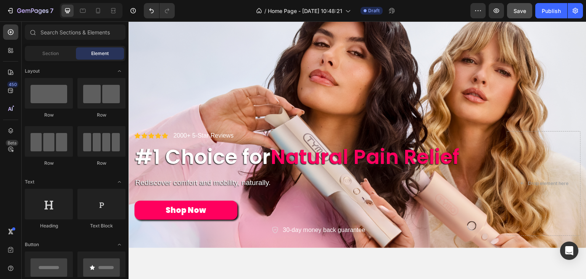
scroll to position [0, 0]
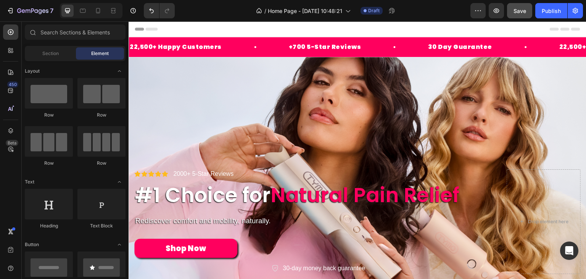
drag, startPoint x: 585, startPoint y: 256, endPoint x: 701, endPoint y: 32, distance: 252.7
